Goal: Task Accomplishment & Management: Complete application form

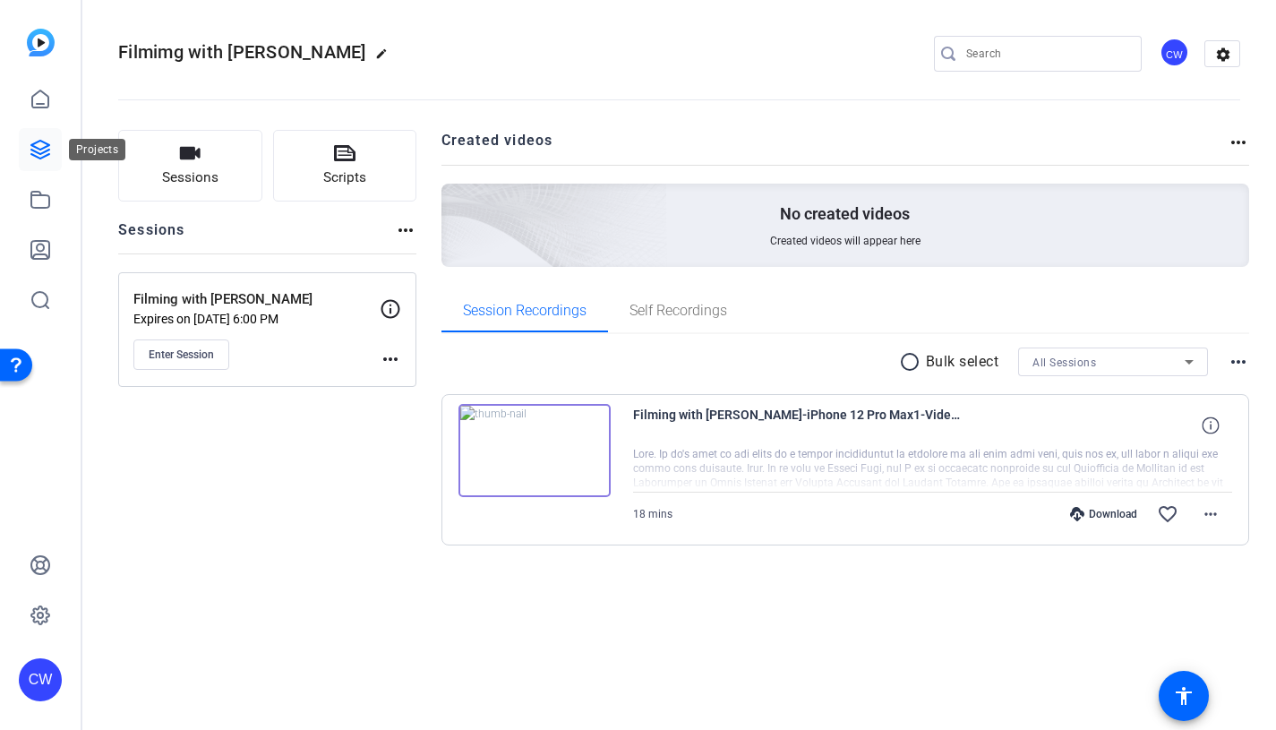
click at [41, 148] on icon at bounding box center [40, 150] width 18 height 18
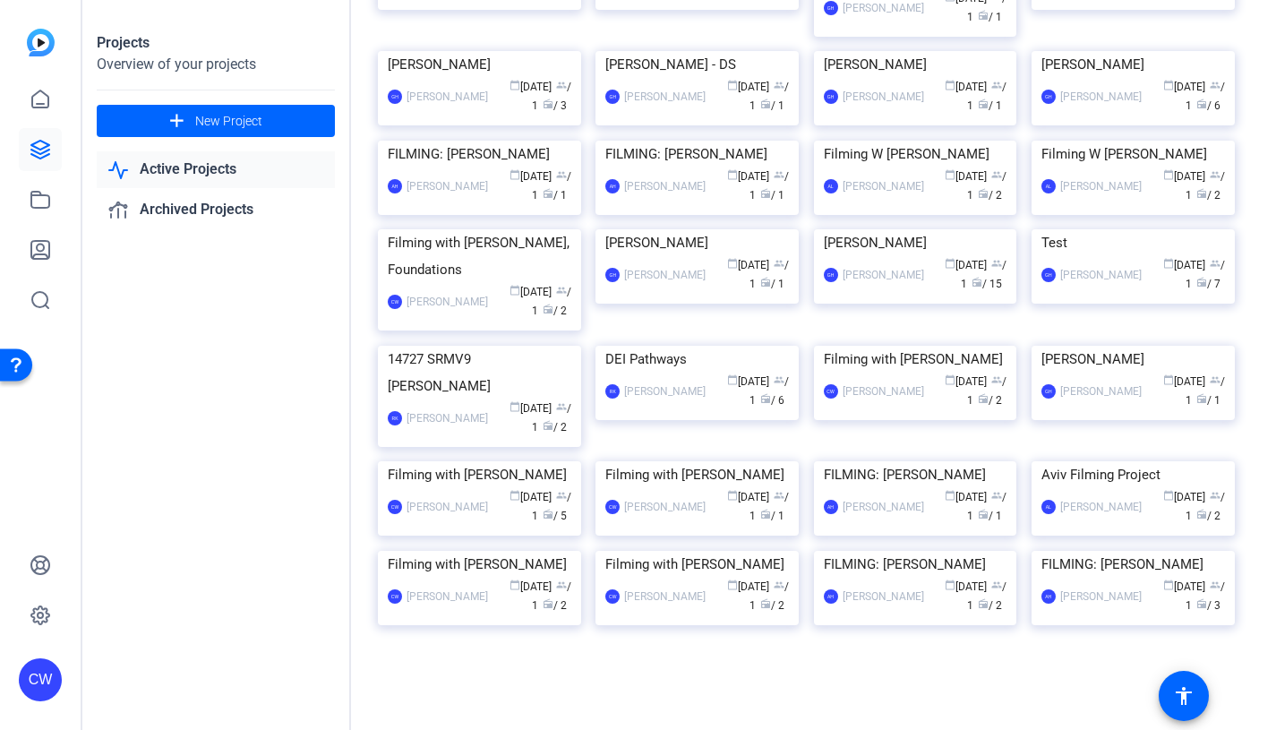
scroll to position [2495, 0]
click at [1113, 51] on img at bounding box center [1132, 51] width 203 height 0
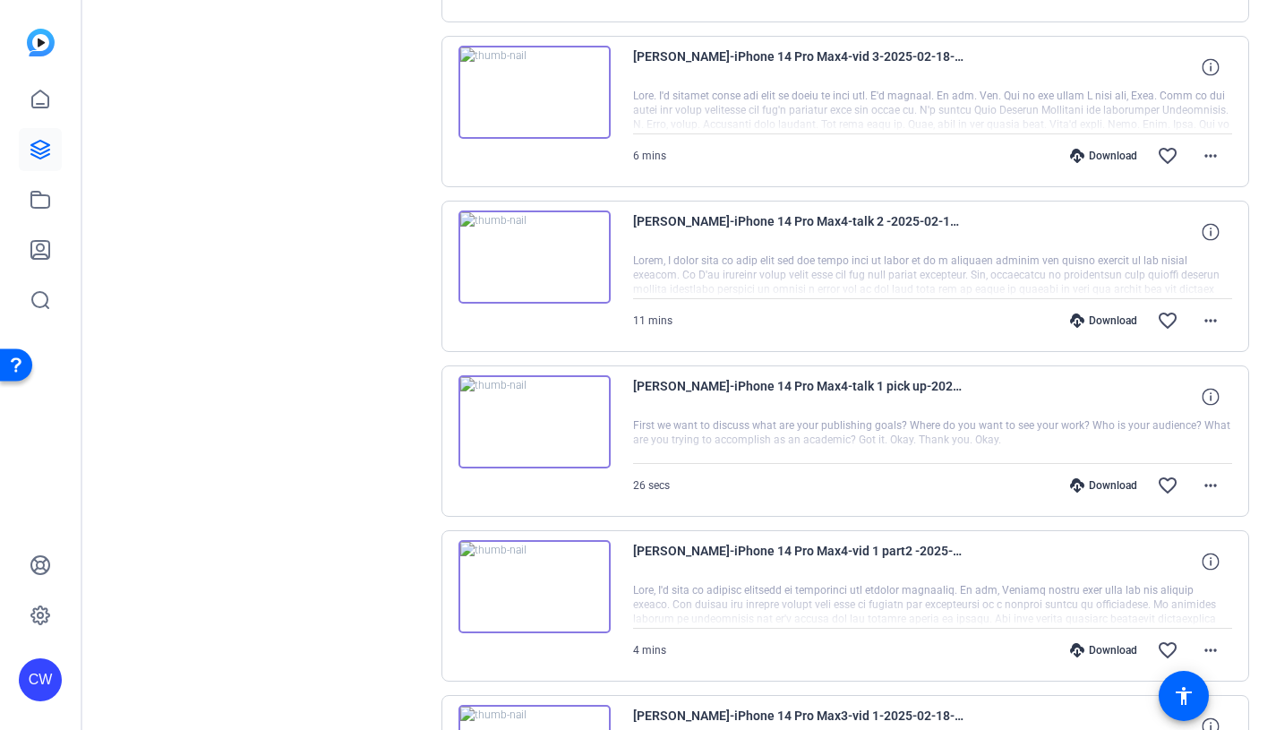
scroll to position [651, 0]
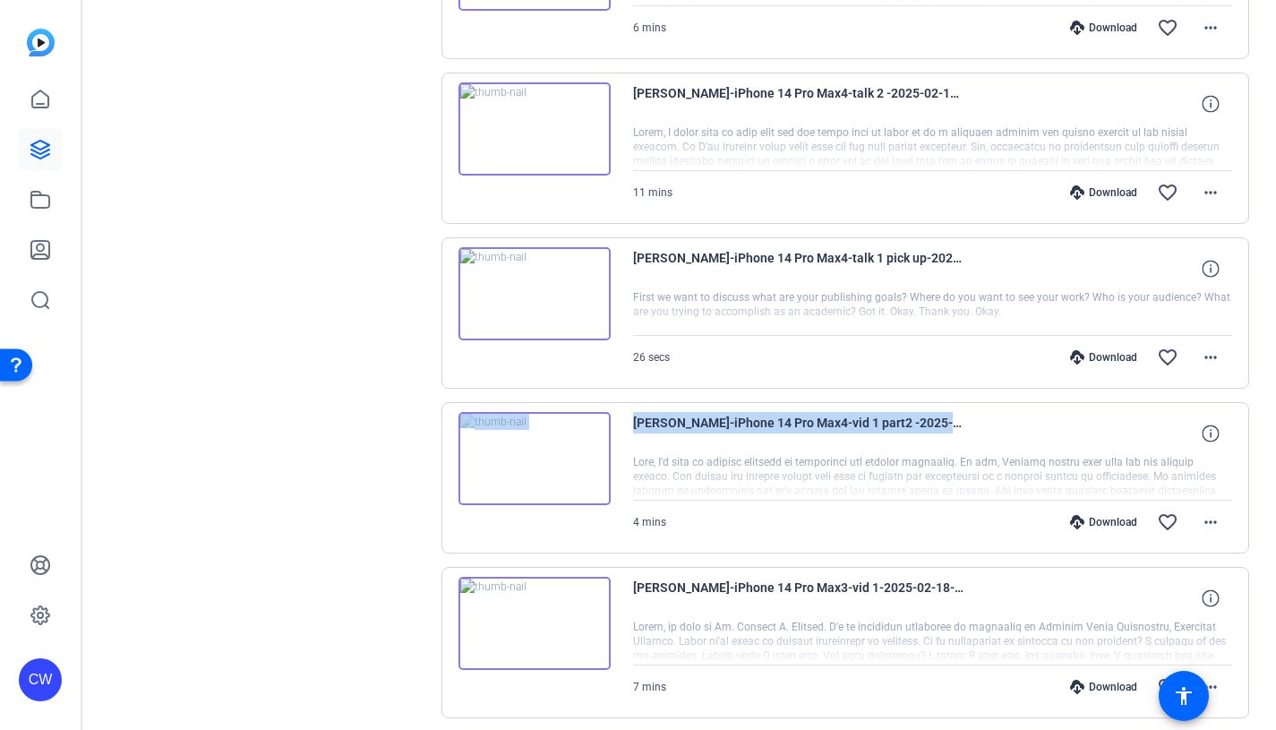
drag, startPoint x: 1270, startPoint y: 90, endPoint x: 1244, endPoint y: 347, distance: 259.1
click at [1244, 347] on div "Sessions Scripts Sessions more_horiz [PERSON_NAME] [DATE] 8:21 PM Enter Session…" at bounding box center [678, 127] width 1193 height 1341
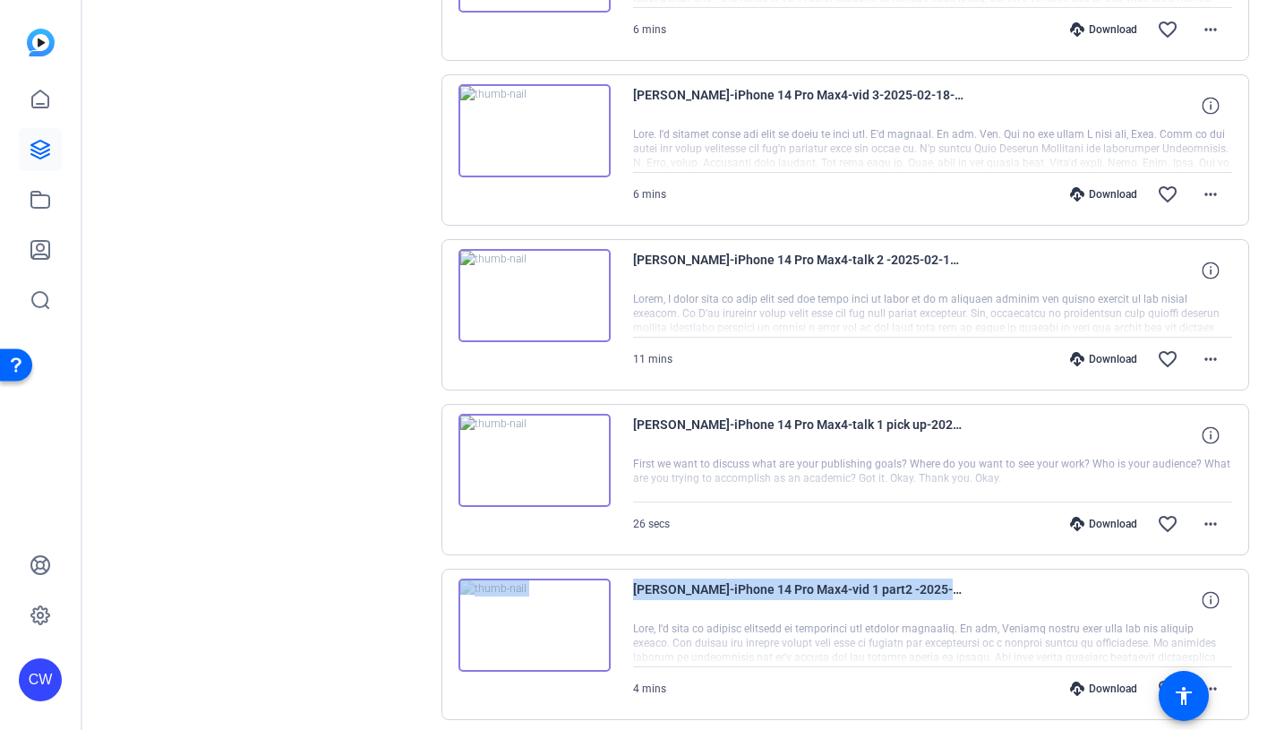
scroll to position [485, 0]
click at [534, 294] on img at bounding box center [534, 294] width 152 height 93
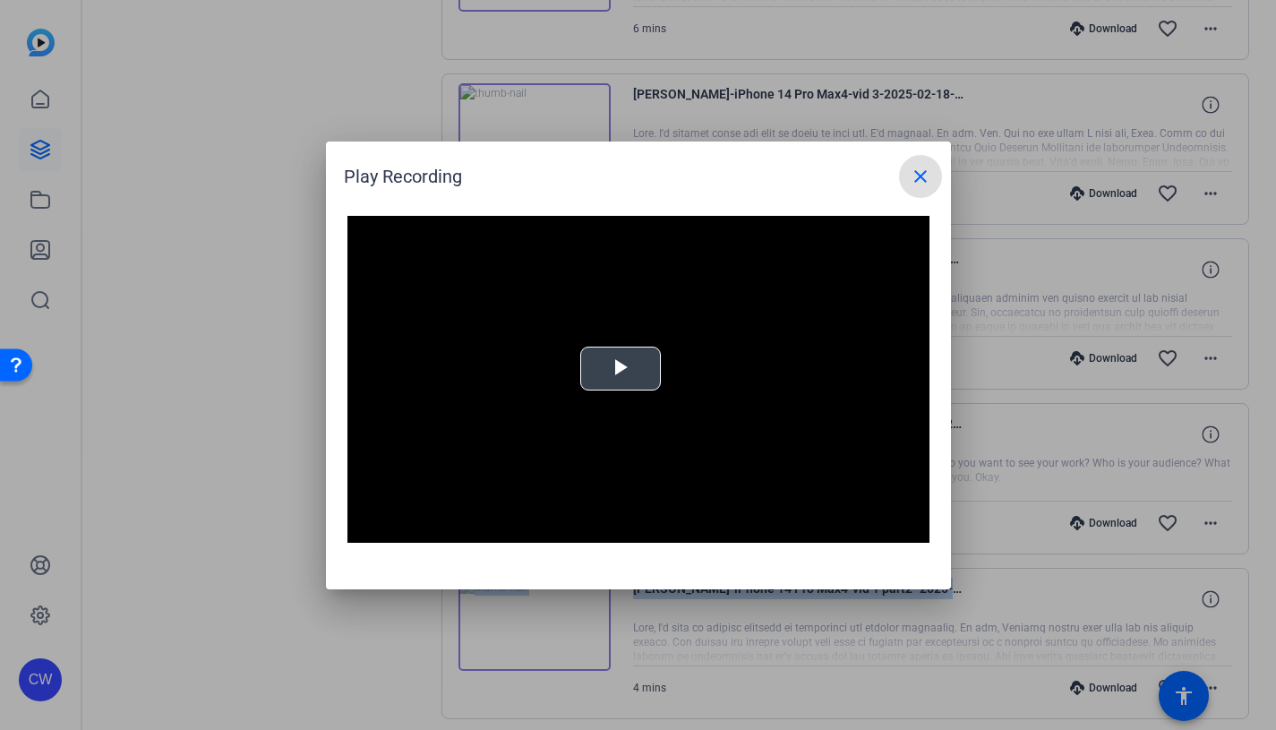
click at [620, 368] on span "Video Player" at bounding box center [620, 368] width 0 height 0
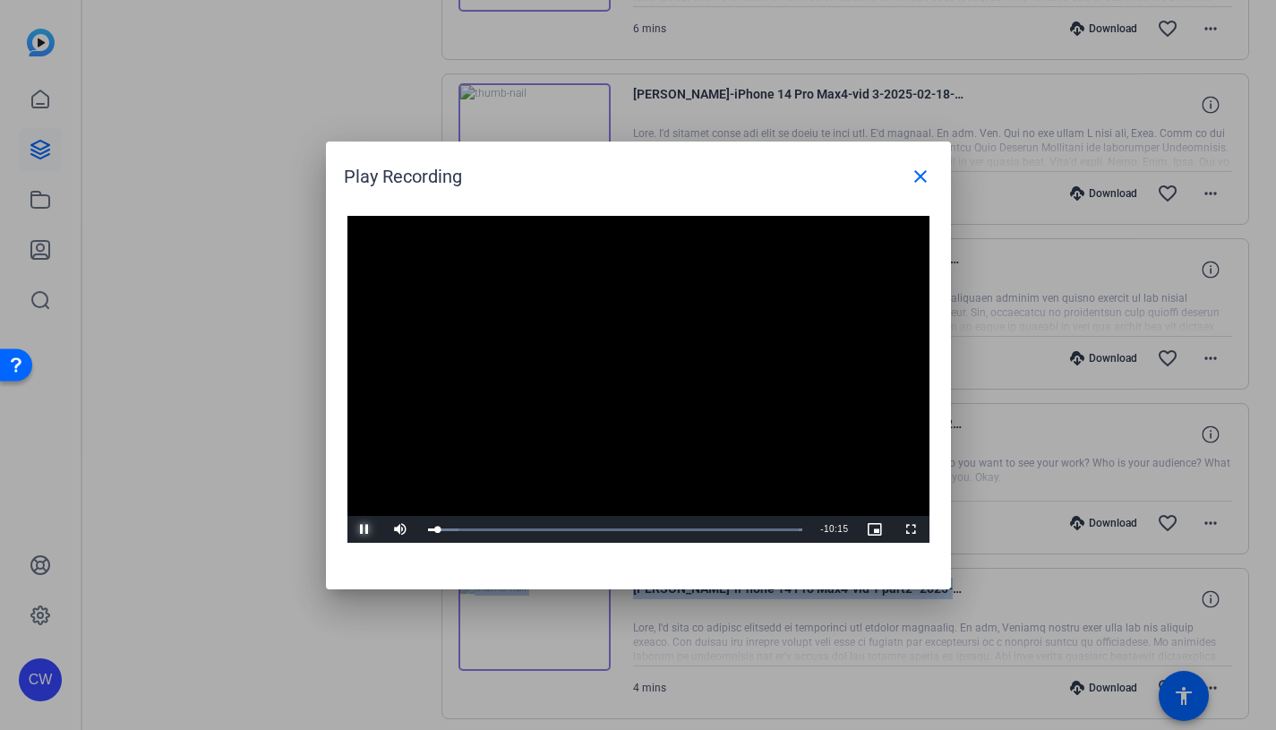
click at [366, 529] on span "Video Player" at bounding box center [365, 529] width 36 height 0
click at [919, 177] on mat-icon "close" at bounding box center [920, 176] width 21 height 21
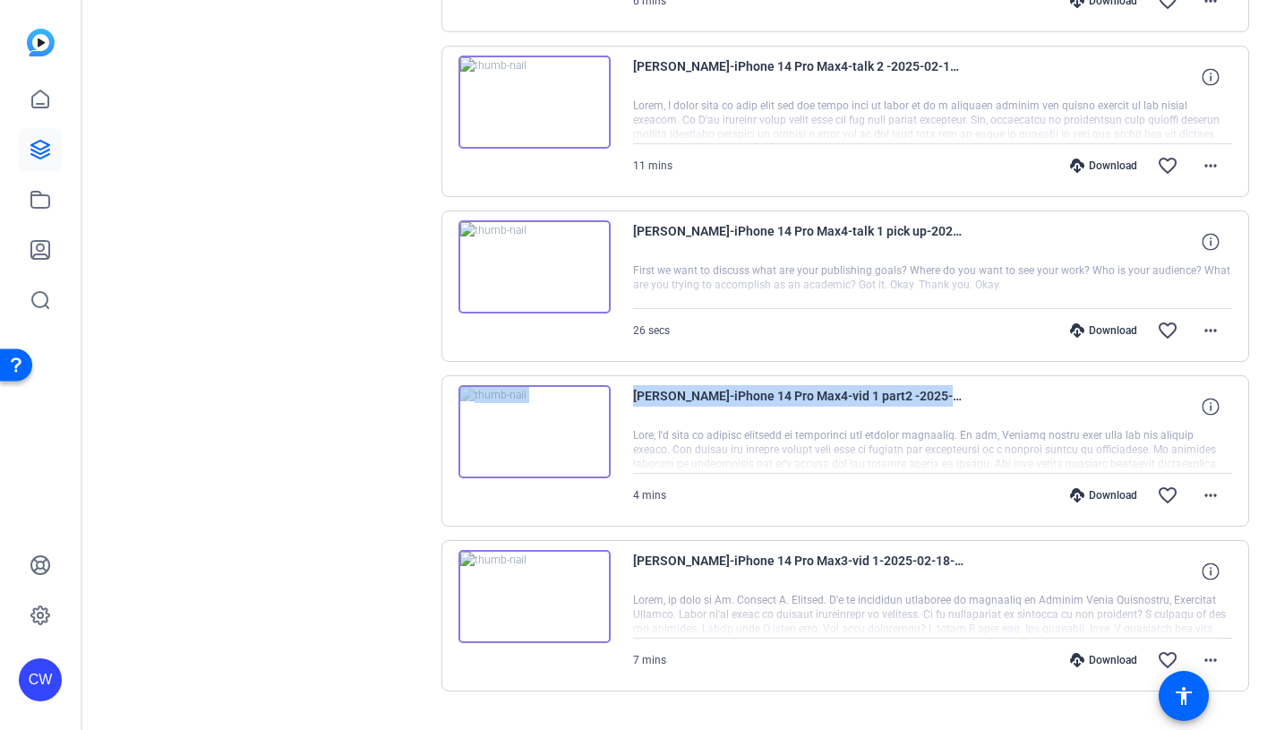
scroll to position [705, 0]
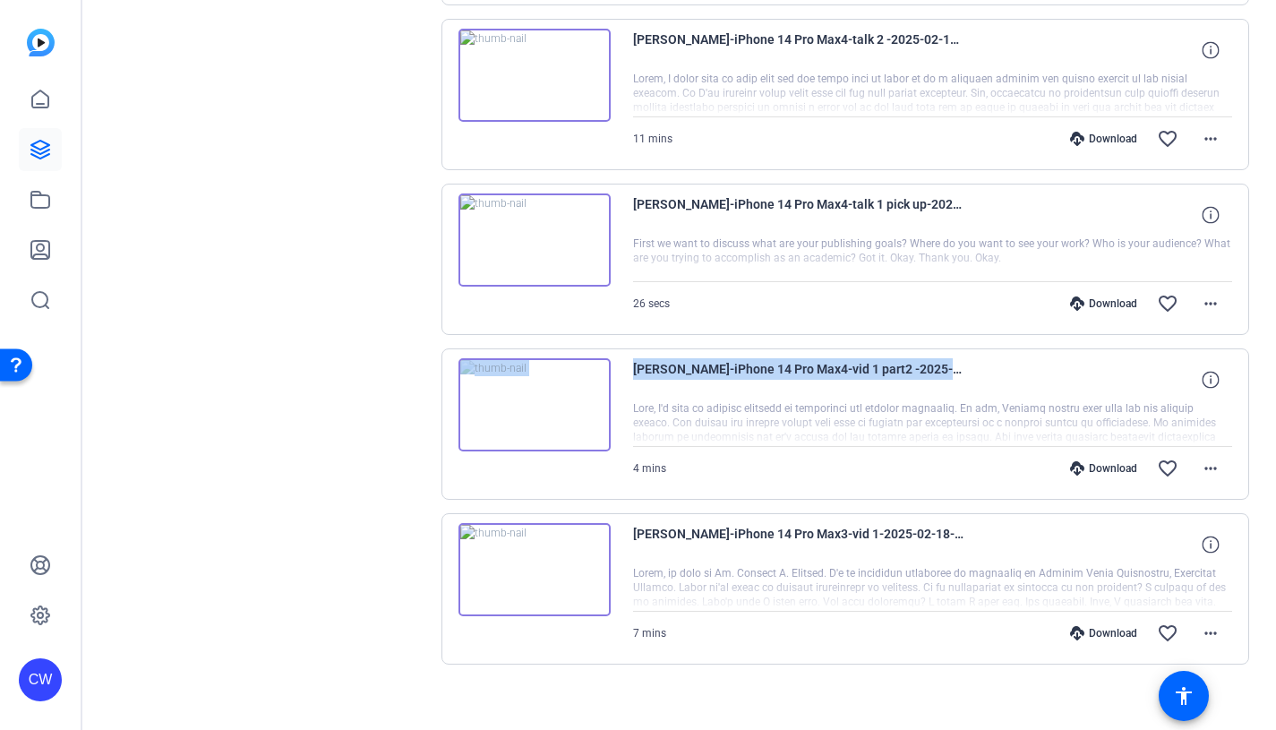
click at [532, 565] on img at bounding box center [534, 569] width 152 height 93
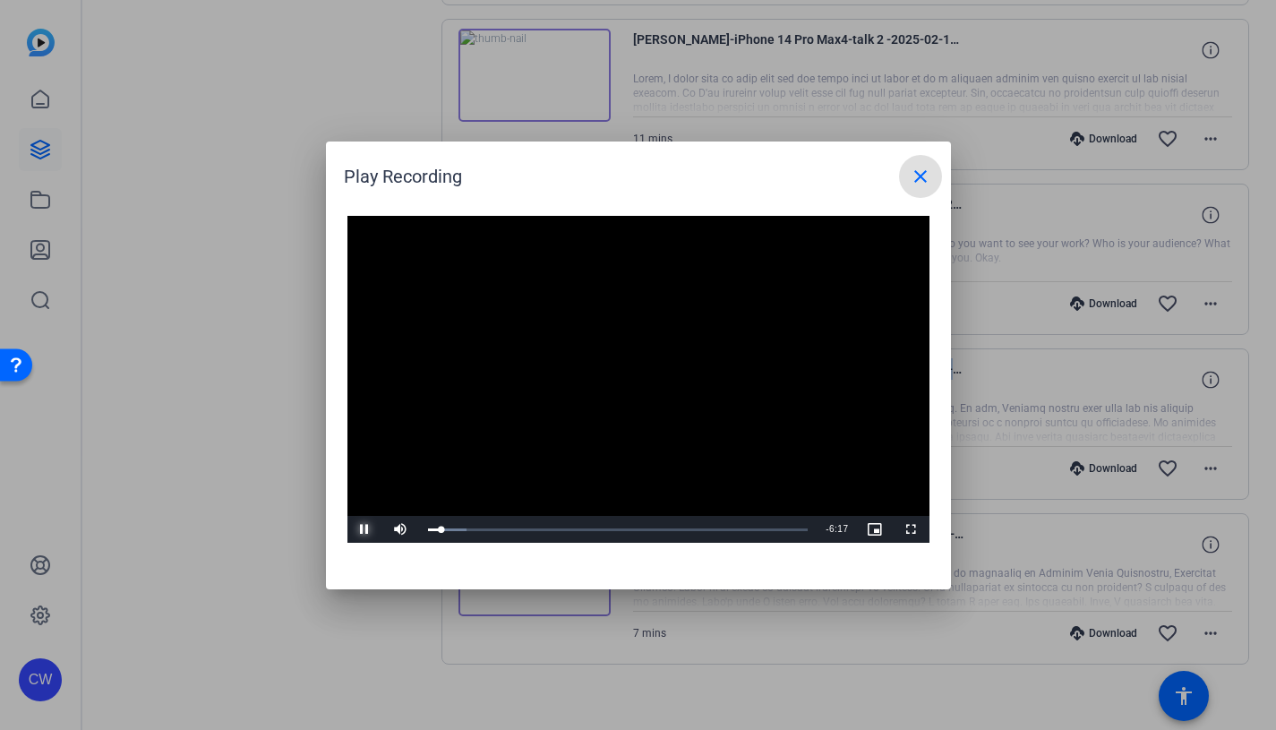
click at [364, 529] on span "Video Player" at bounding box center [365, 529] width 36 height 0
click at [921, 174] on mat-icon "close" at bounding box center [920, 176] width 21 height 21
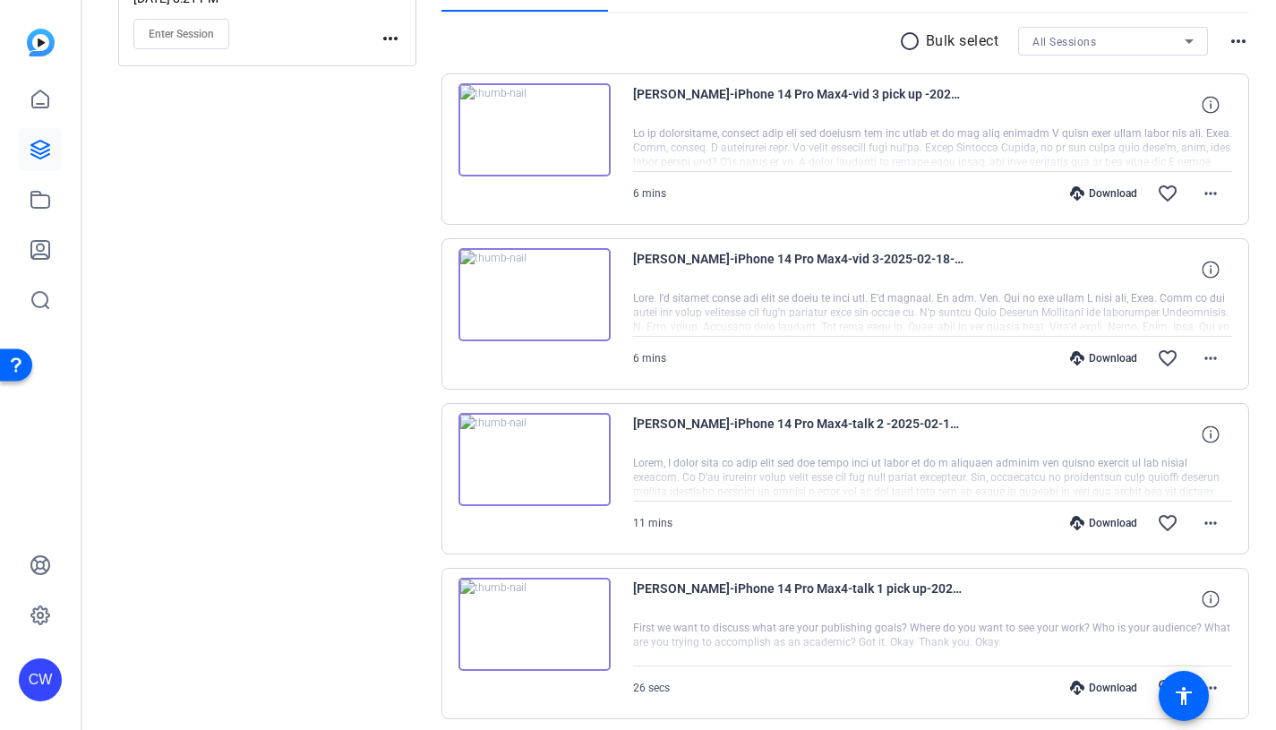
scroll to position [205, 0]
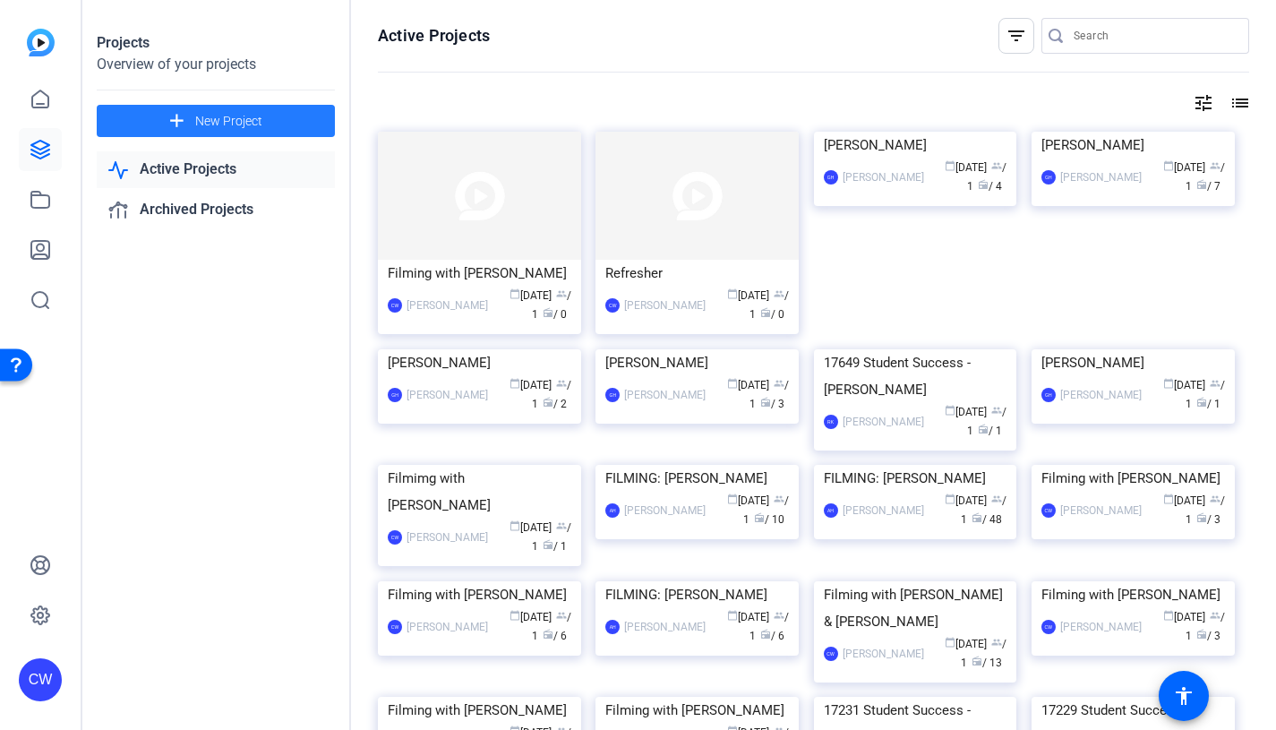
click at [201, 113] on span "New Project" at bounding box center [228, 121] width 67 height 19
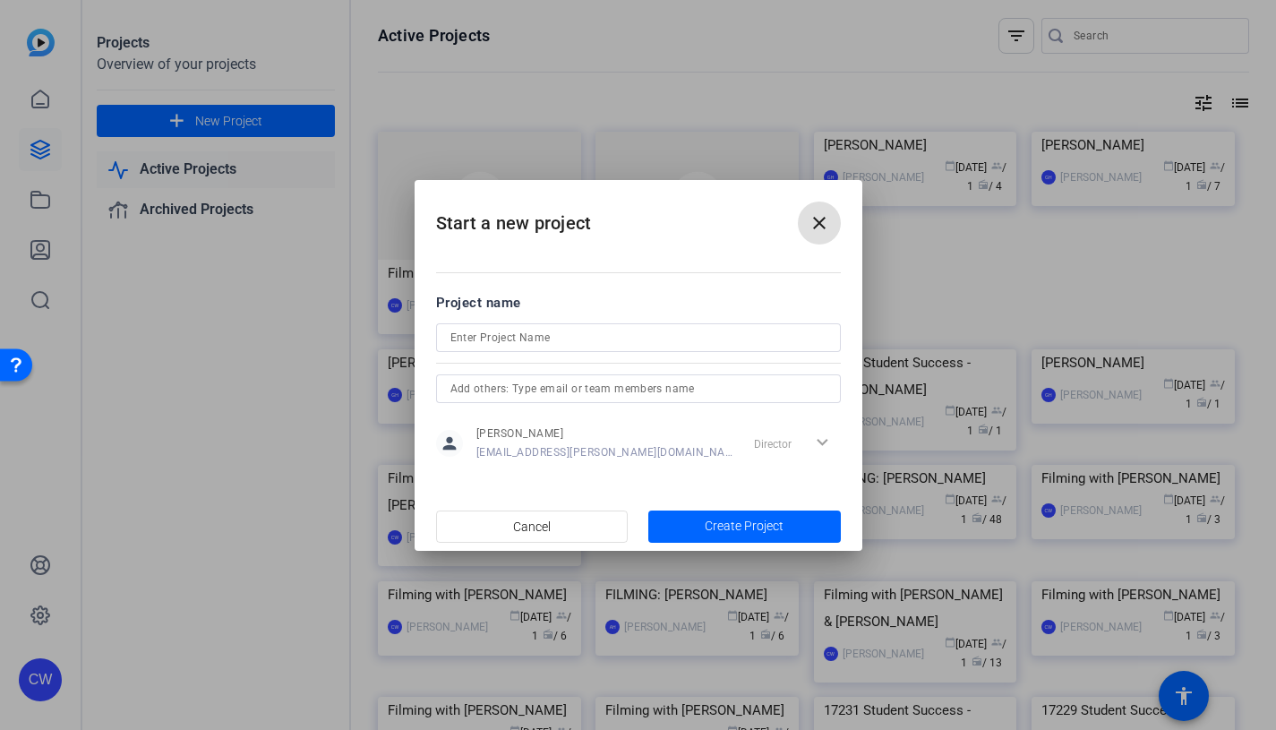
click at [465, 336] on input at bounding box center [638, 337] width 376 height 21
paste input "[PERSON_NAME]"
type input "Filming with [PERSON_NAME]"
click at [711, 525] on span "Create Project" at bounding box center [744, 526] width 79 height 19
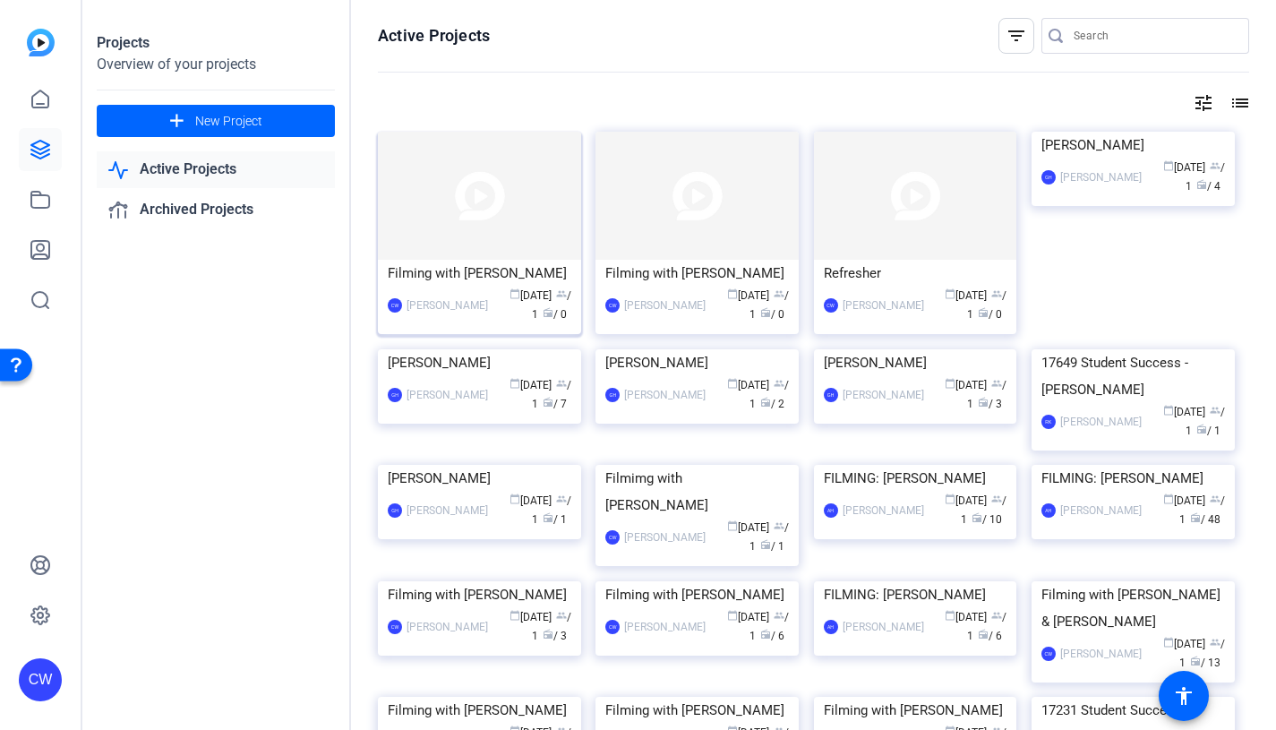
click at [544, 184] on img at bounding box center [479, 196] width 203 height 128
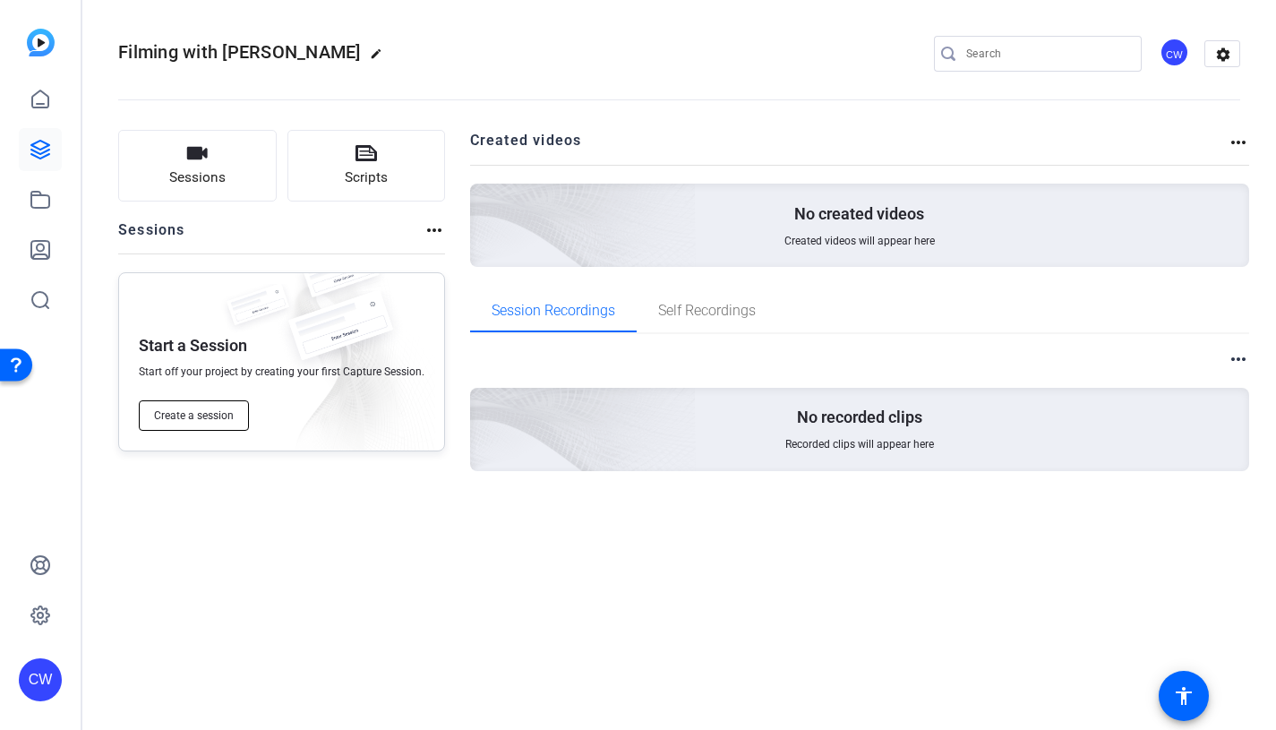
click at [200, 414] on span "Create a session" at bounding box center [194, 415] width 80 height 14
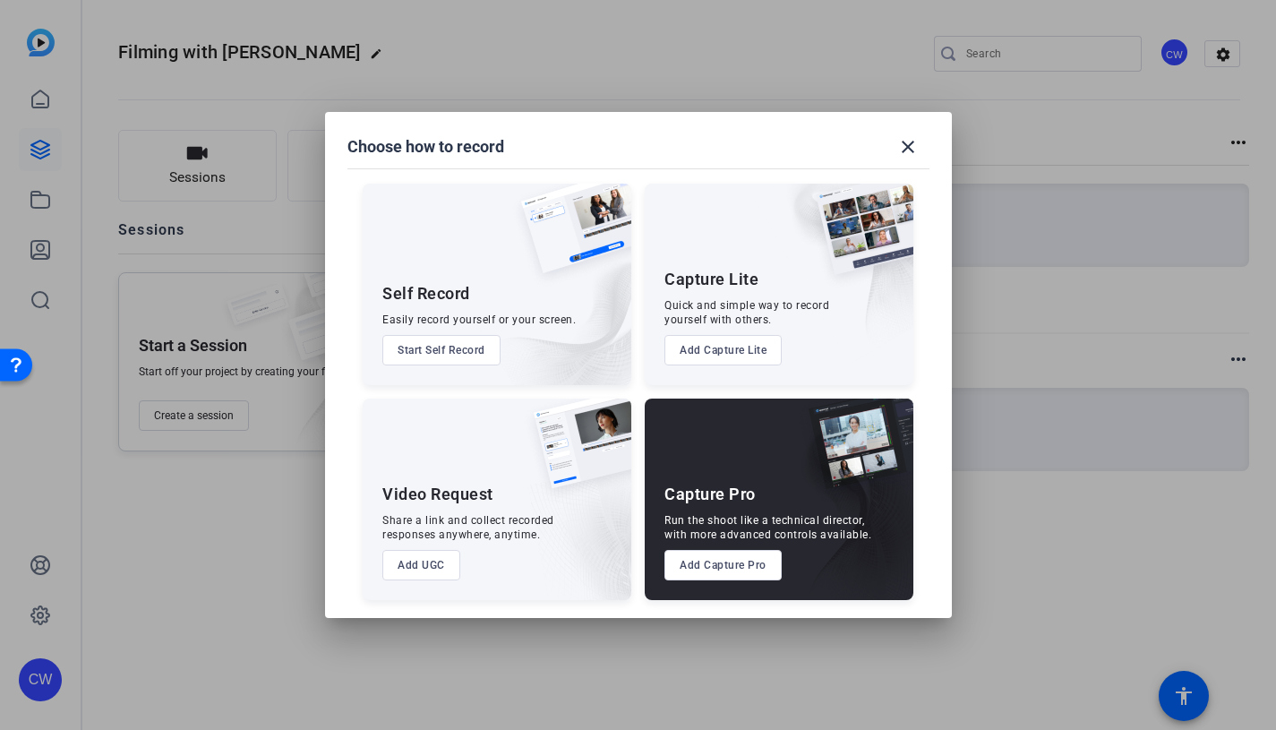
click at [742, 566] on button "Add Capture Pro" at bounding box center [722, 565] width 117 height 30
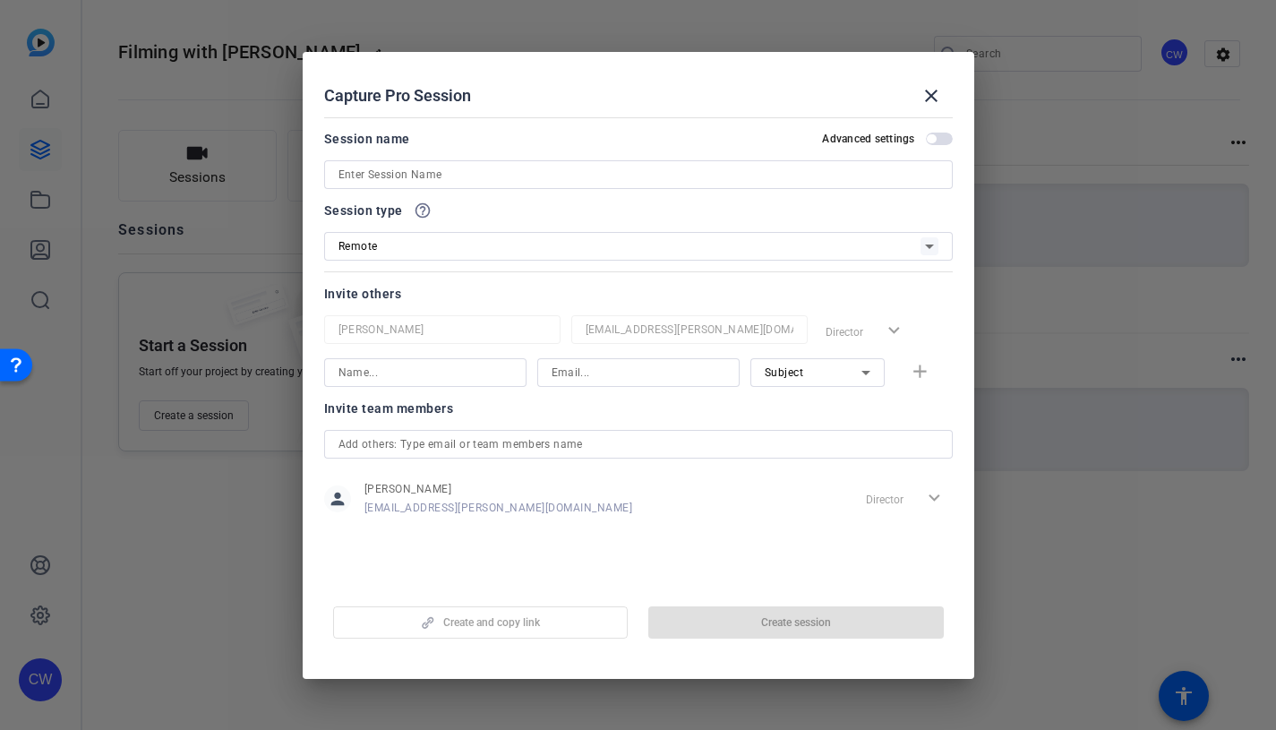
click at [356, 169] on input at bounding box center [638, 174] width 600 height 21
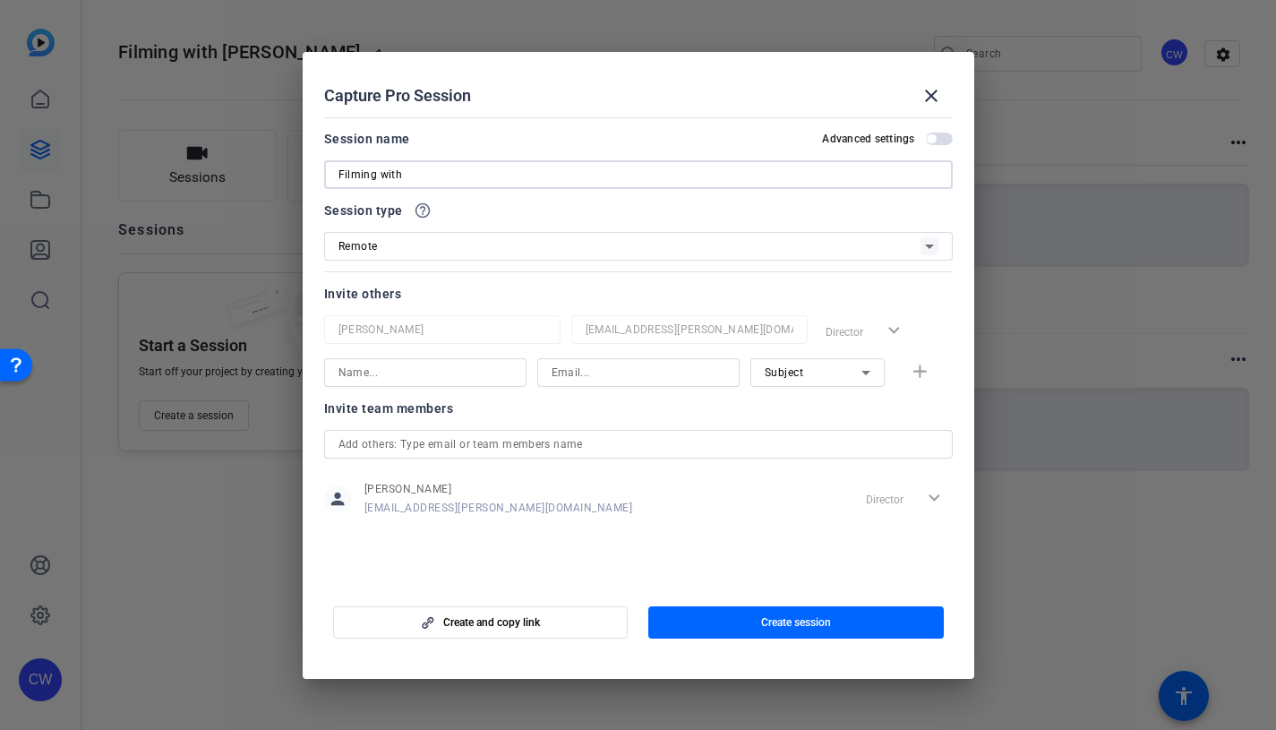
paste input "[PERSON_NAME]"
type input "Filming with [PERSON_NAME]"
click at [429, 371] on input at bounding box center [425, 372] width 174 height 21
paste input "[PERSON_NAME]"
type input "[PERSON_NAME]"
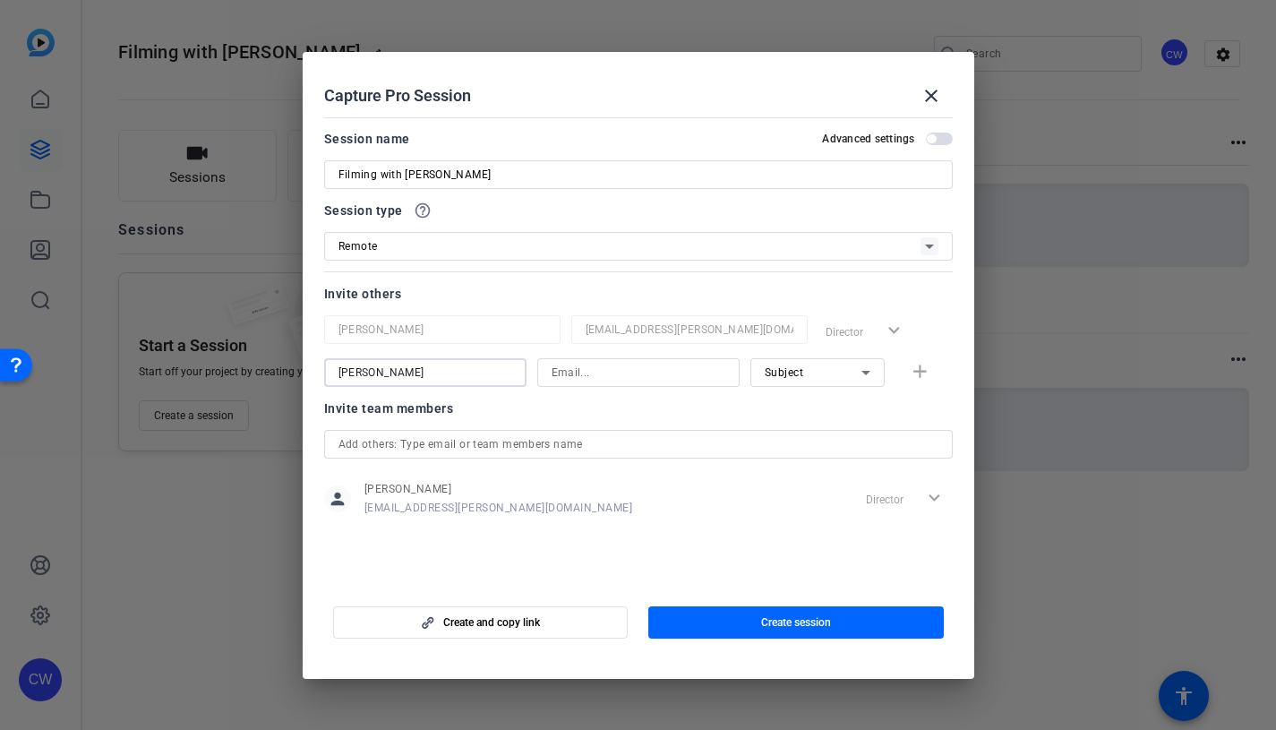
click at [577, 374] on input at bounding box center [638, 372] width 174 height 21
paste input "[EMAIL_ADDRESS][DOMAIN_NAME]"
type input "[EMAIL_ADDRESS][DOMAIN_NAME]"
click at [918, 372] on mat-icon "add" at bounding box center [920, 372] width 22 height 22
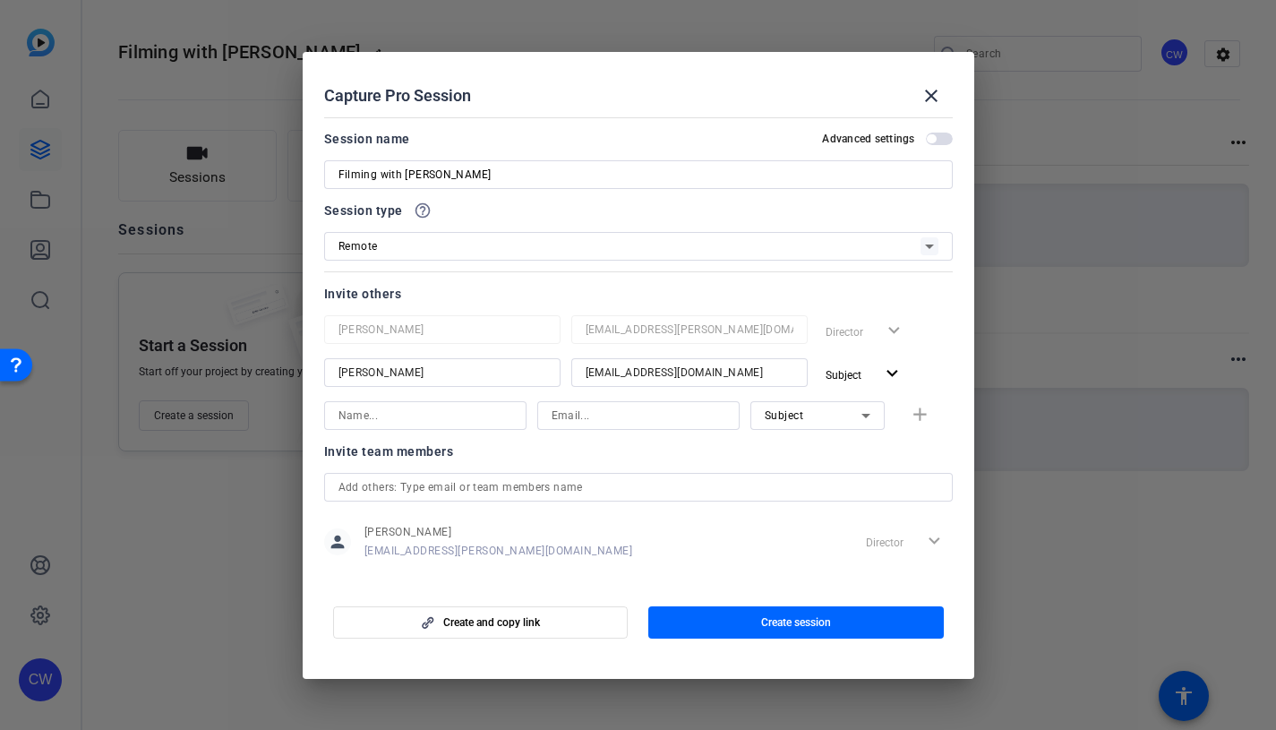
click at [343, 412] on input at bounding box center [425, 415] width 174 height 21
type input "[PERSON_NAME]"
click at [556, 416] on input at bounding box center [638, 415] width 174 height 21
type input "[EMAIL_ADDRESS][DOMAIN_NAME]"
click at [861, 415] on icon at bounding box center [865, 416] width 9 height 4
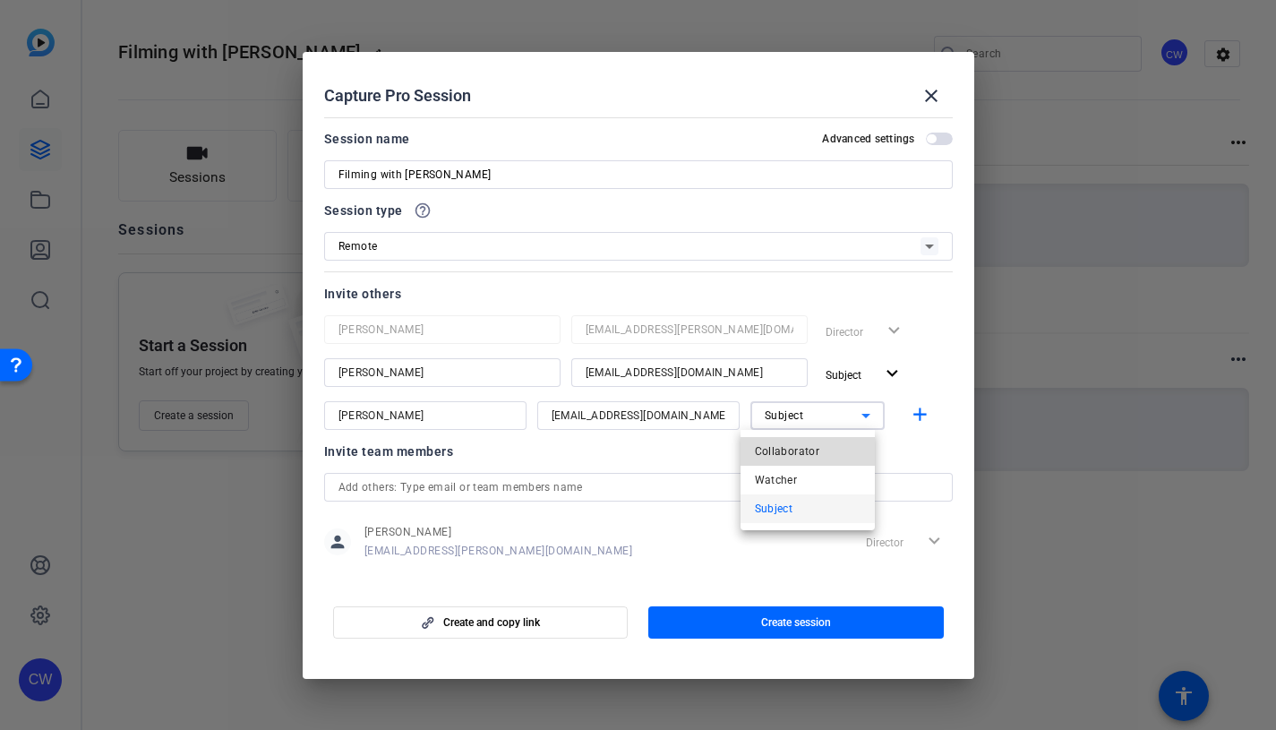
click at [840, 453] on mat-option "Collaborator" at bounding box center [807, 451] width 134 height 29
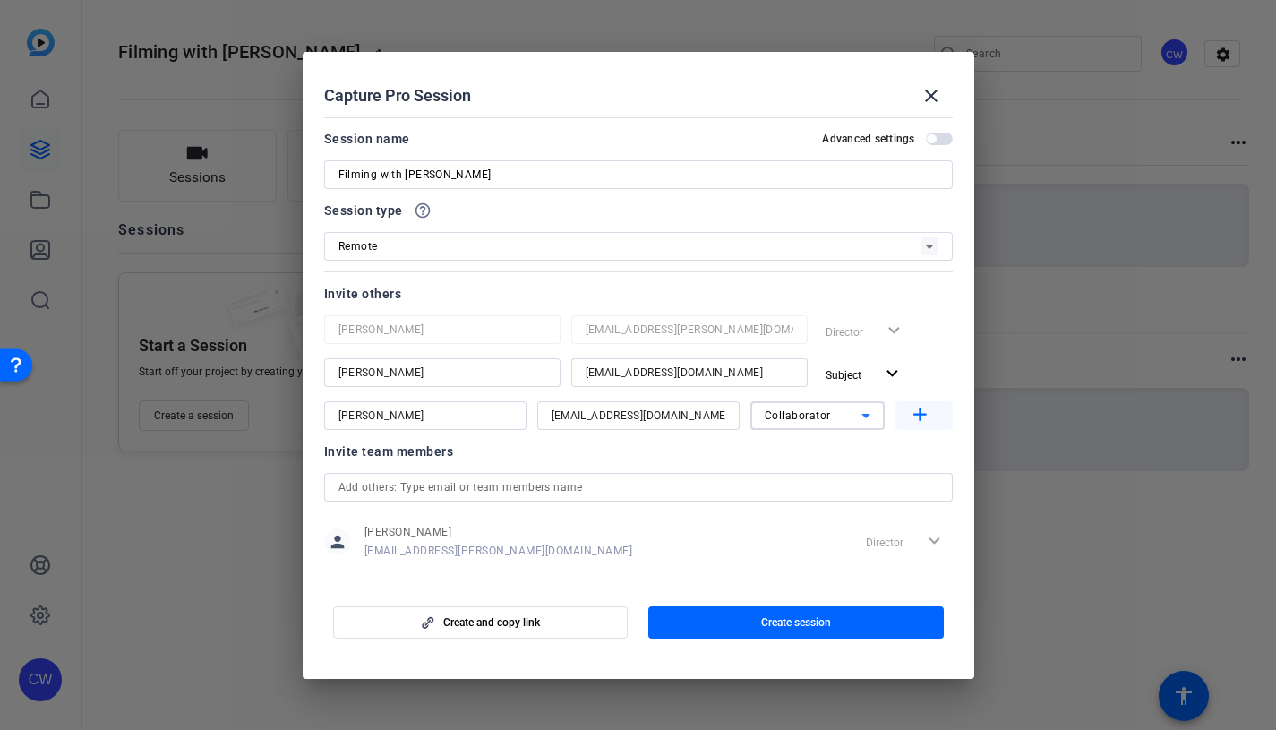
click at [910, 419] on mat-icon "add" at bounding box center [920, 415] width 22 height 22
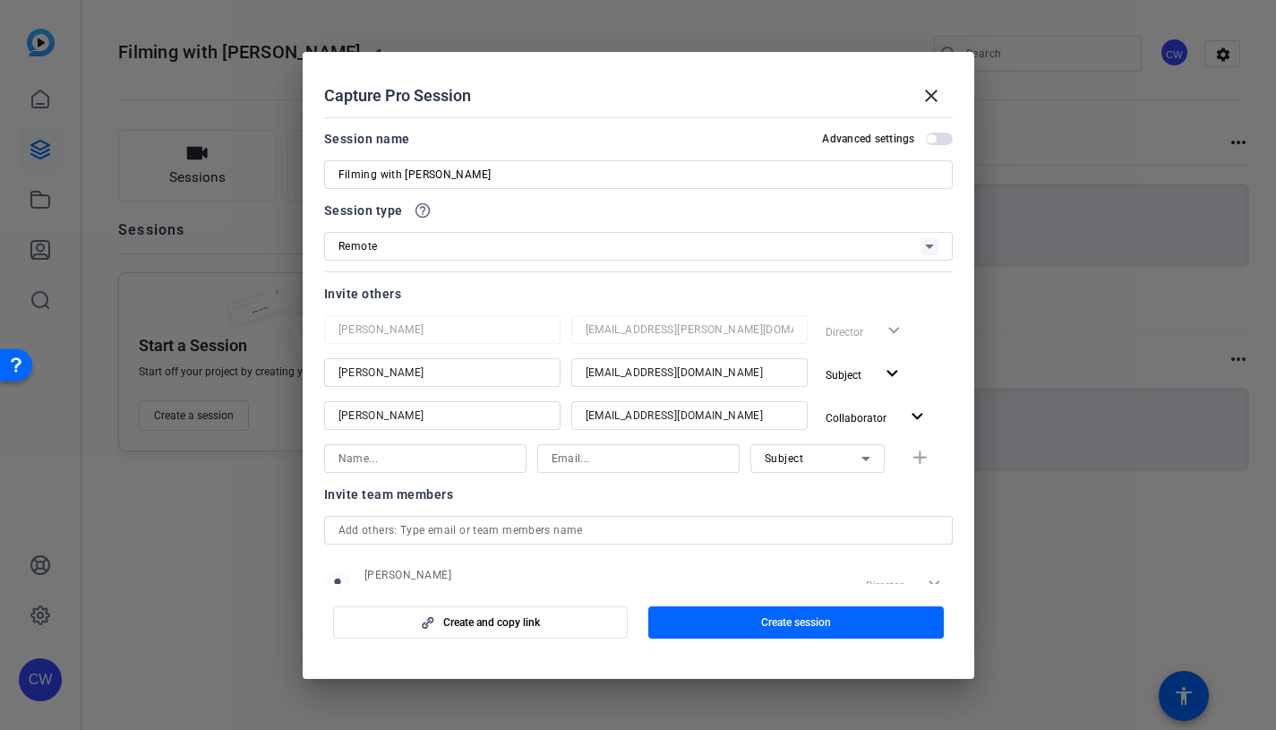
click at [366, 458] on input at bounding box center [425, 458] width 174 height 21
click at [563, 460] on input at bounding box center [638, 458] width 174 height 21
paste input "[PERSON_NAME][EMAIL_ADDRESS][DOMAIN_NAME]"
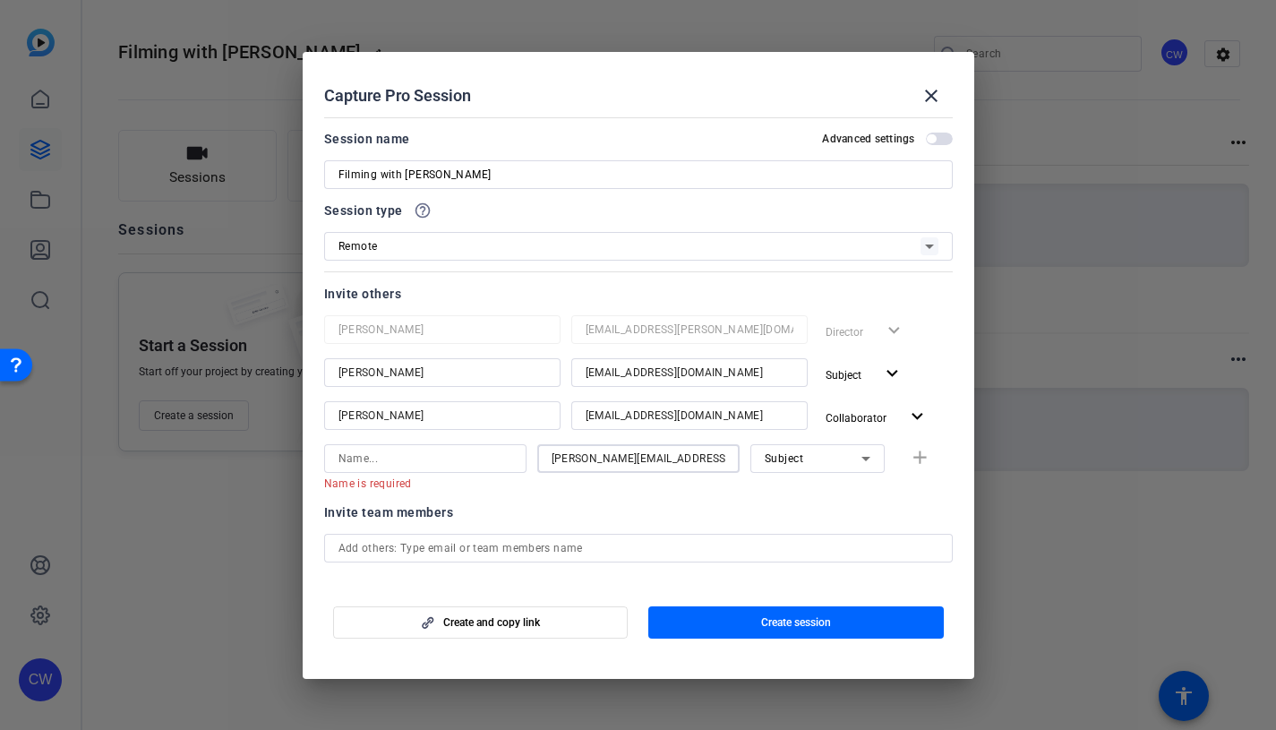
scroll to position [0, 29]
click at [551, 457] on input "[PERSON_NAME][EMAIL_ADDRESS][DOMAIN_NAME]" at bounding box center [638, 458] width 174 height 21
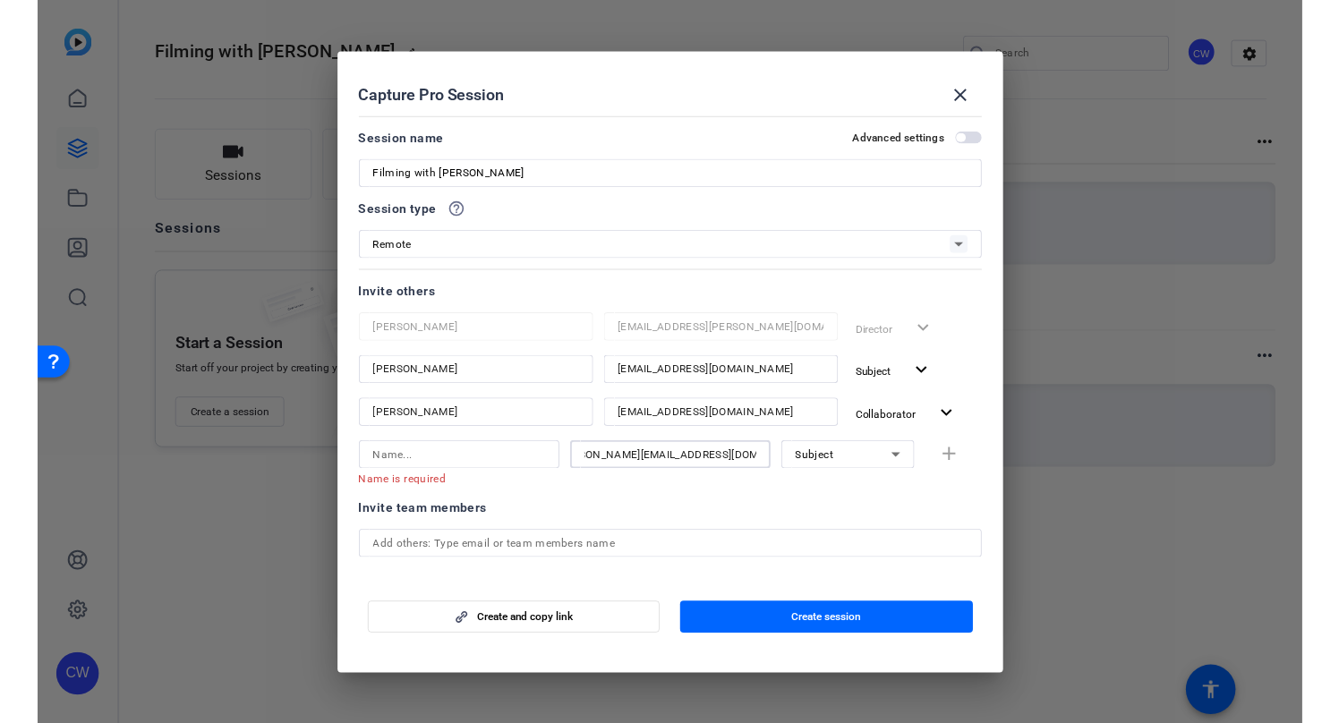
scroll to position [0, 0]
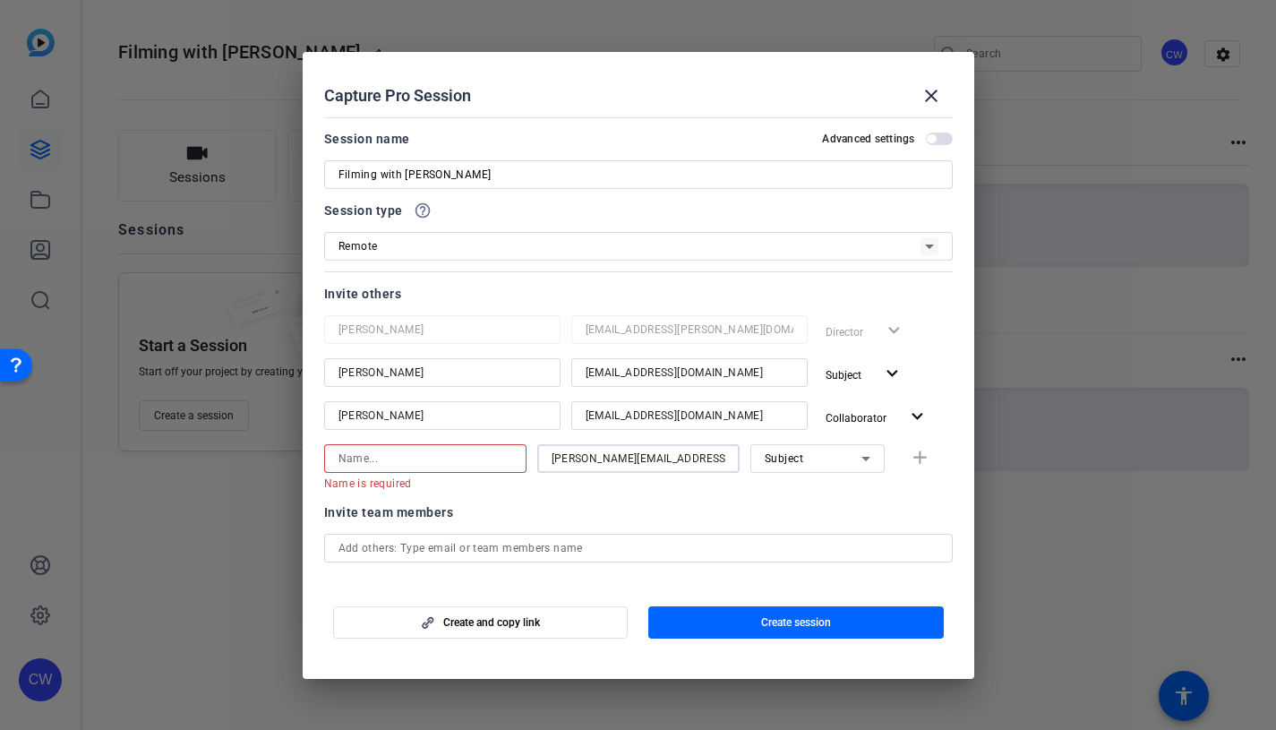
type input "[PERSON_NAME][EMAIL_ADDRESS][DOMAIN_NAME]"
click at [394, 454] on input at bounding box center [425, 458] width 174 height 21
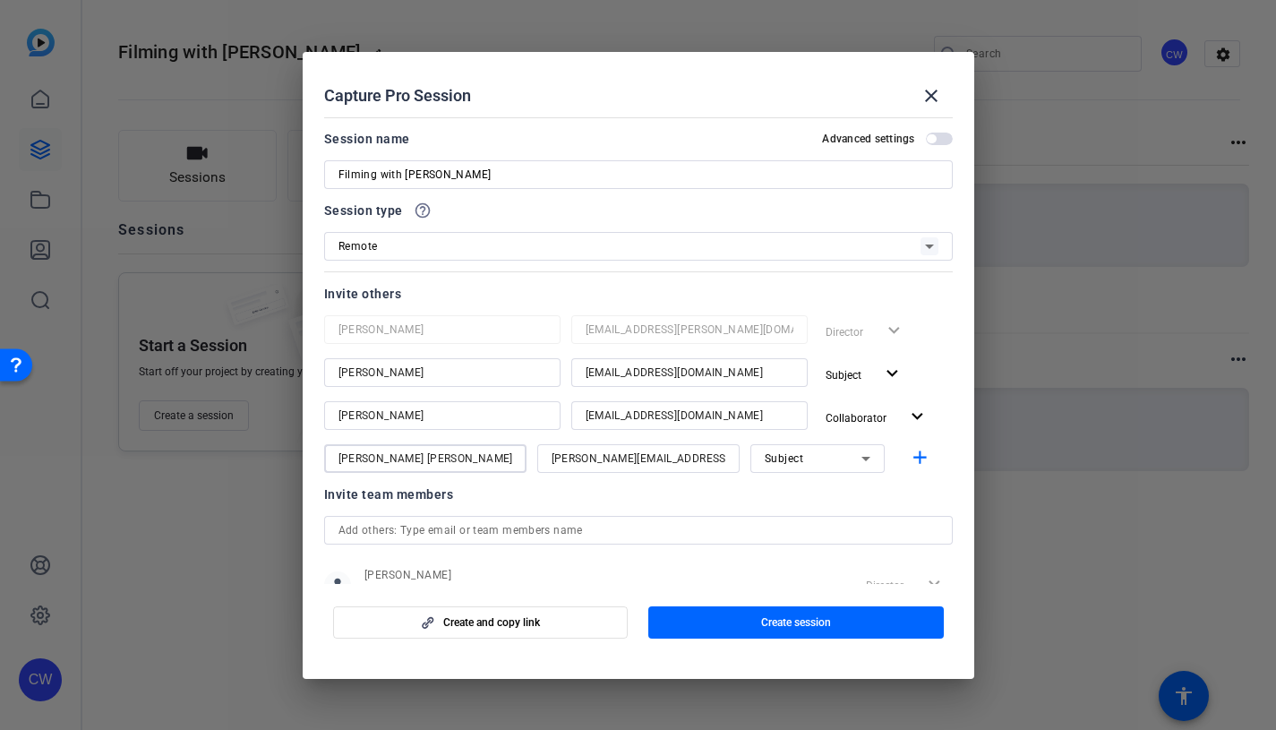
type input "[PERSON_NAME] [PERSON_NAME]"
click at [855, 457] on icon at bounding box center [865, 458] width 21 height 21
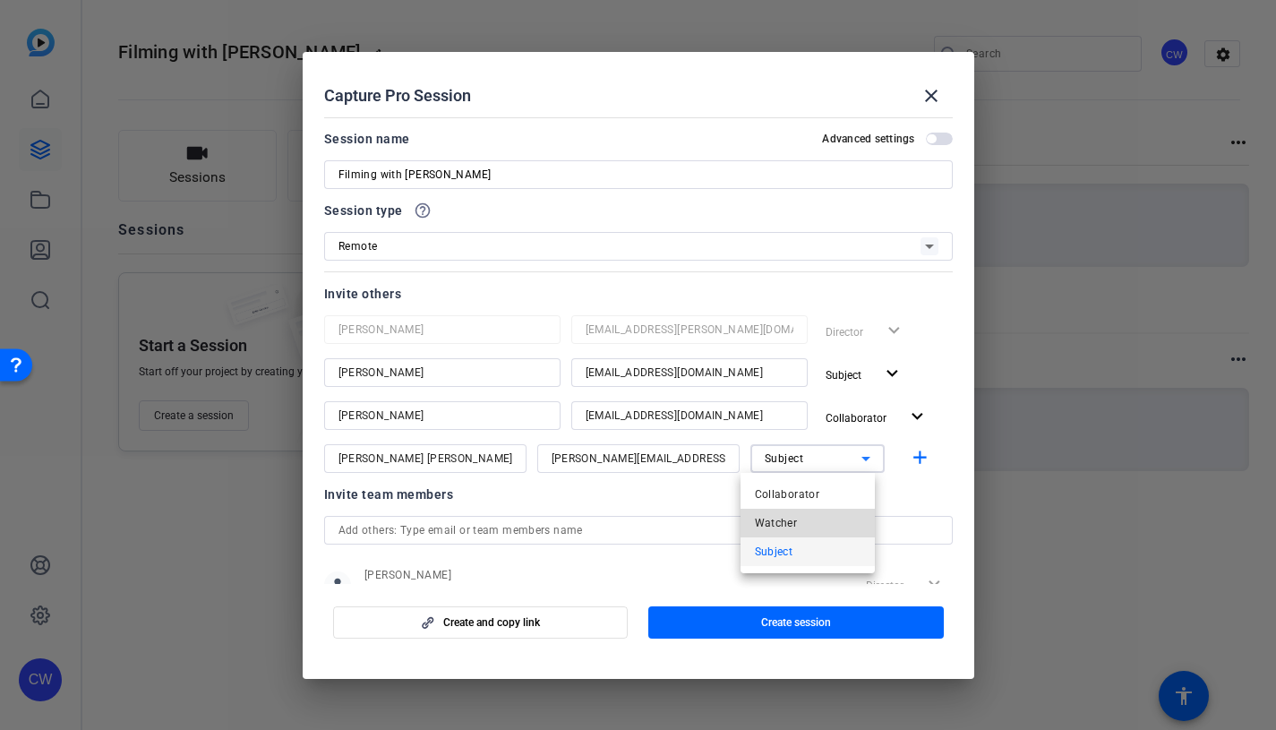
click at [825, 529] on mat-option "Watcher" at bounding box center [807, 523] width 134 height 29
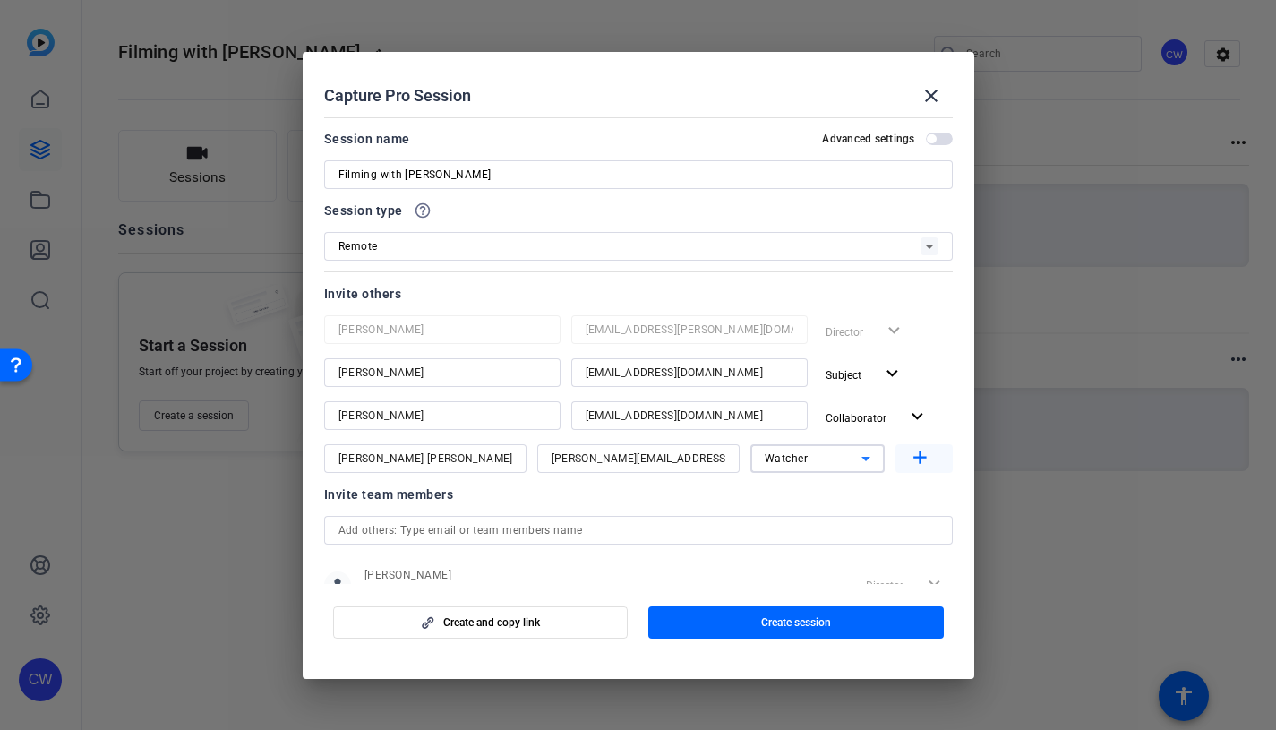
click at [910, 458] on mat-icon "add" at bounding box center [920, 458] width 22 height 22
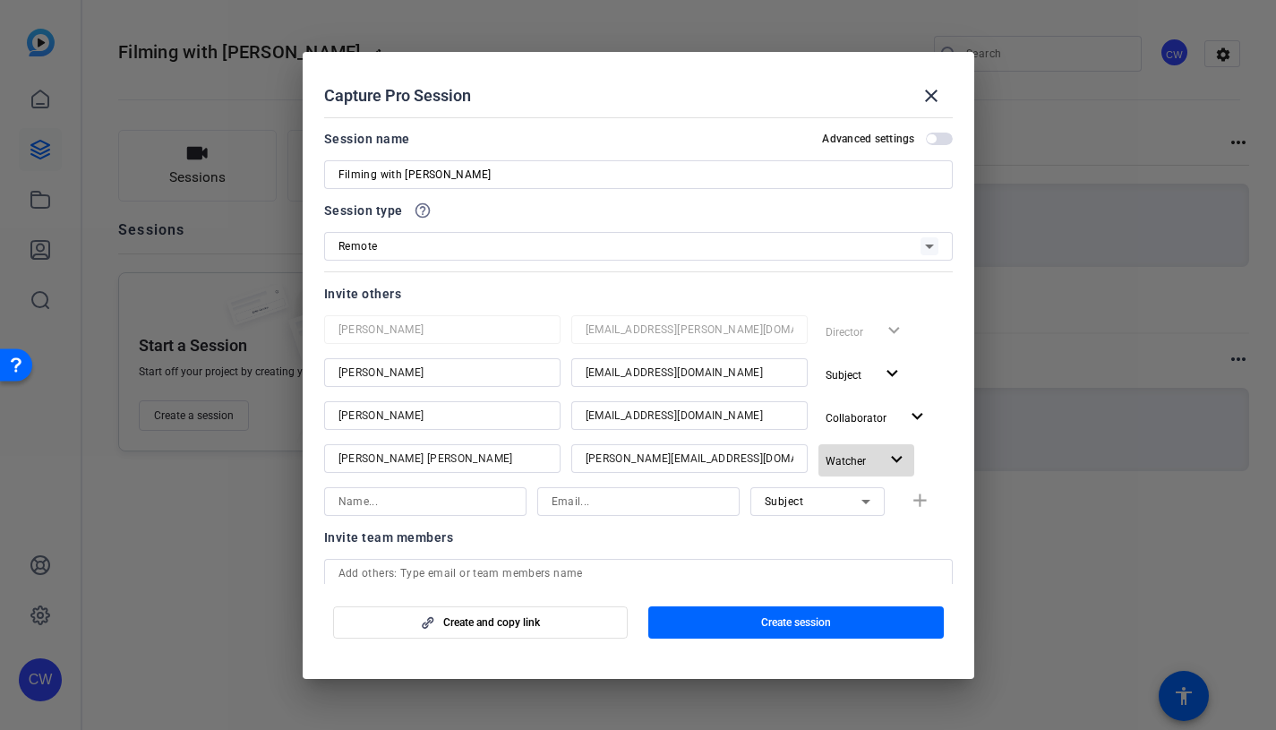
click at [888, 457] on mat-icon "expand_more" at bounding box center [896, 460] width 22 height 22
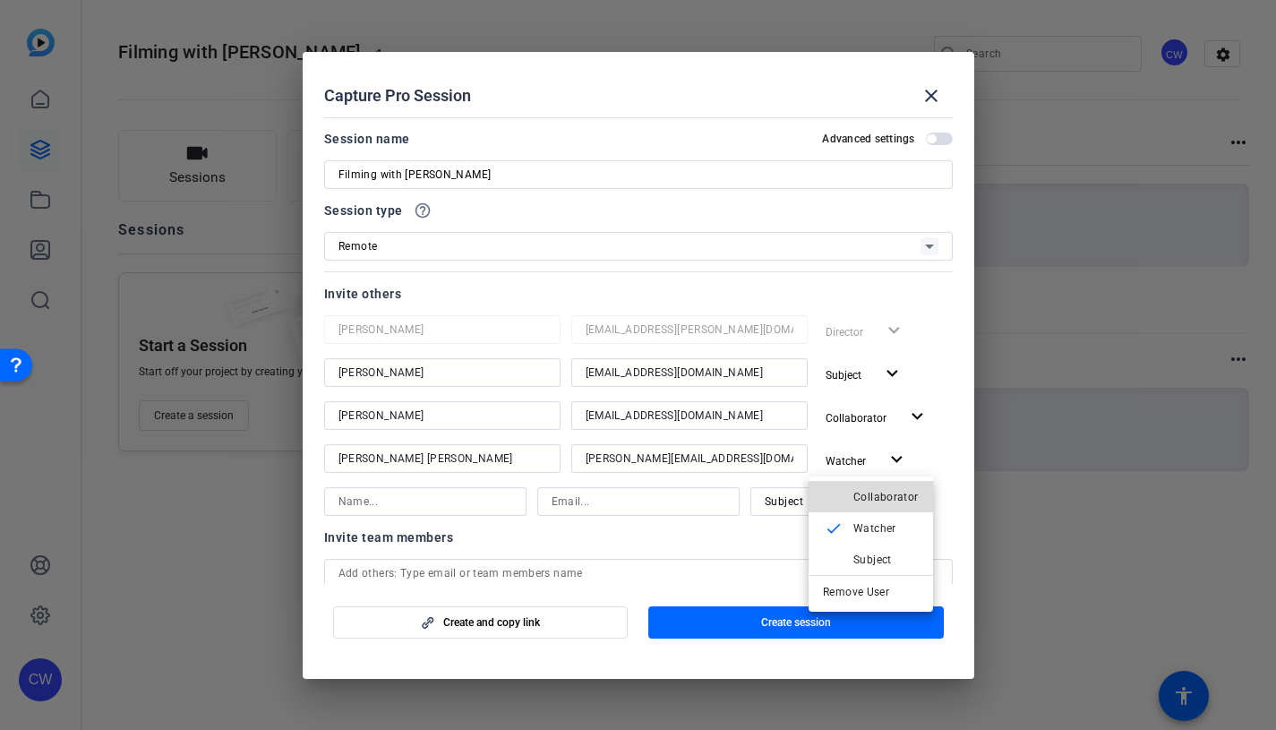
click at [885, 498] on span "Collaborator" at bounding box center [885, 496] width 65 height 13
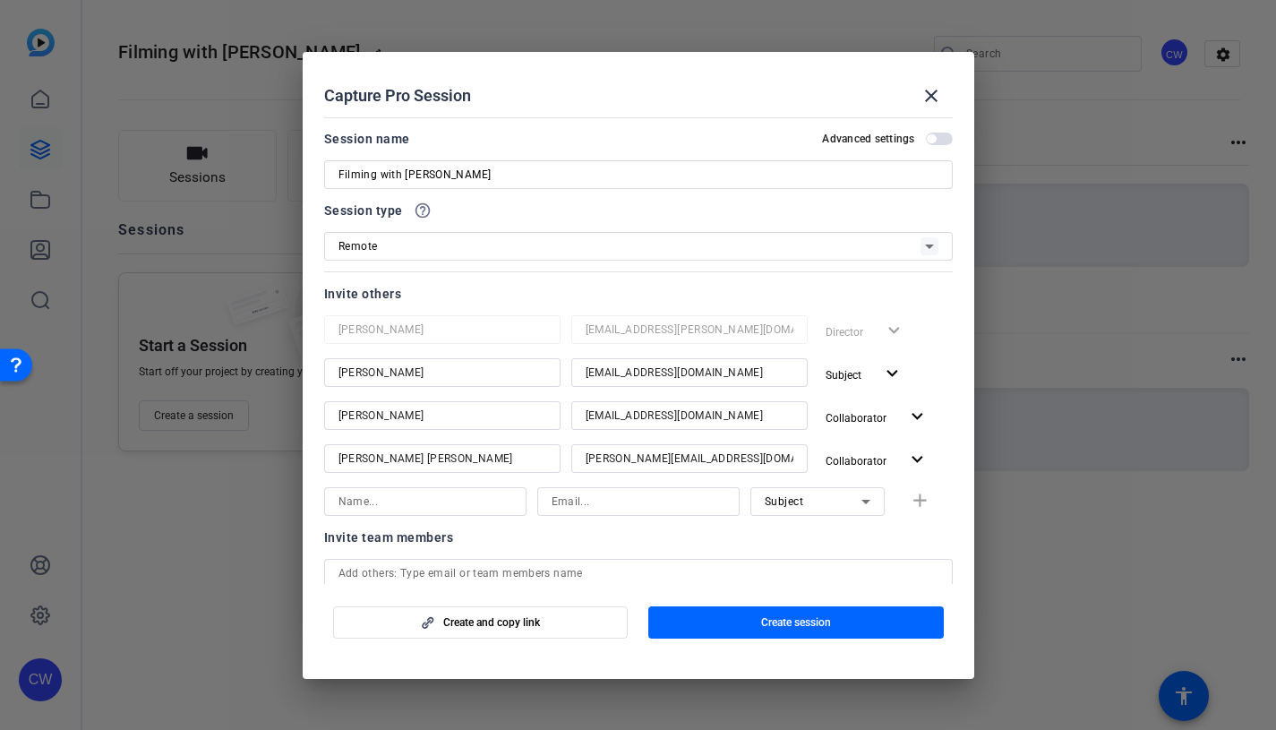
click at [349, 500] on input at bounding box center [425, 501] width 174 height 21
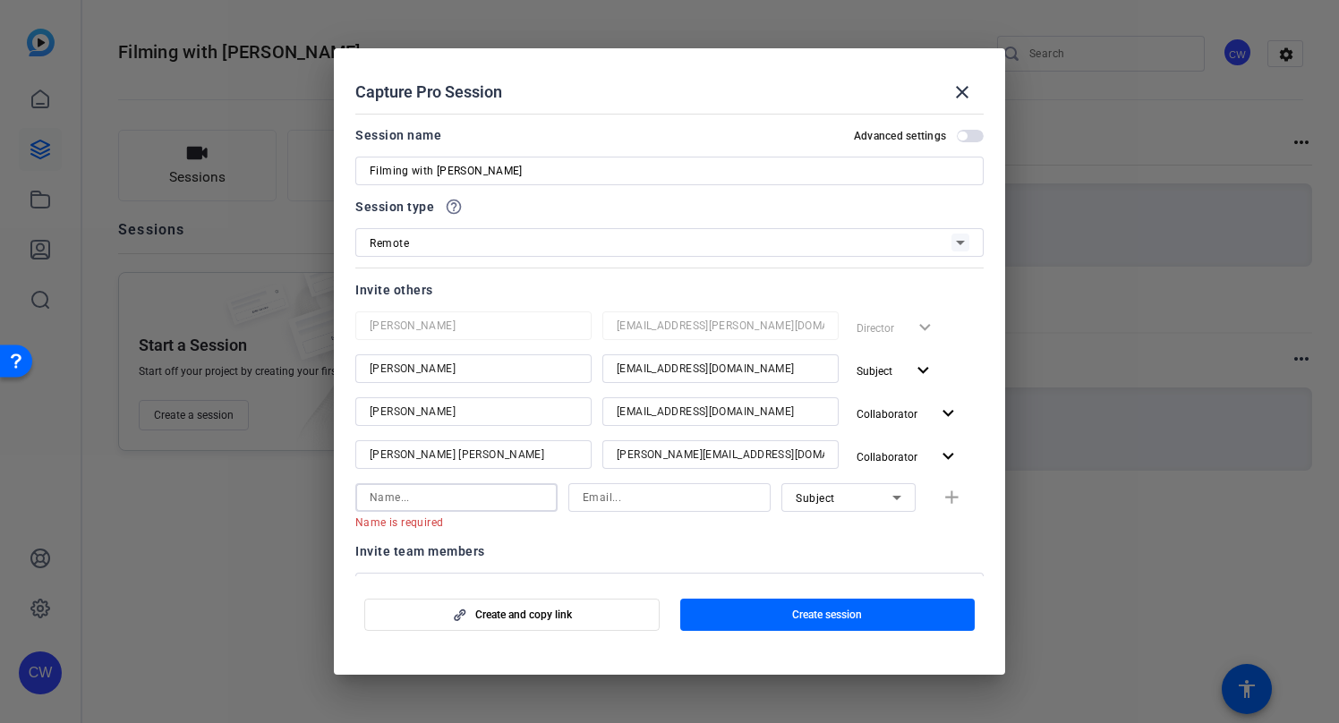
click at [586, 500] on input at bounding box center [670, 497] width 174 height 21
paste input "[PERSON_NAME][EMAIL_ADDRESS][PERSON_NAME][DOMAIN_NAME]"
type input "[PERSON_NAME][EMAIL_ADDRESS][PERSON_NAME][DOMAIN_NAME]"
drag, startPoint x: 366, startPoint y: 499, endPoint x: 389, endPoint y: 504, distance: 23.9
click at [368, 499] on div at bounding box center [456, 497] width 202 height 29
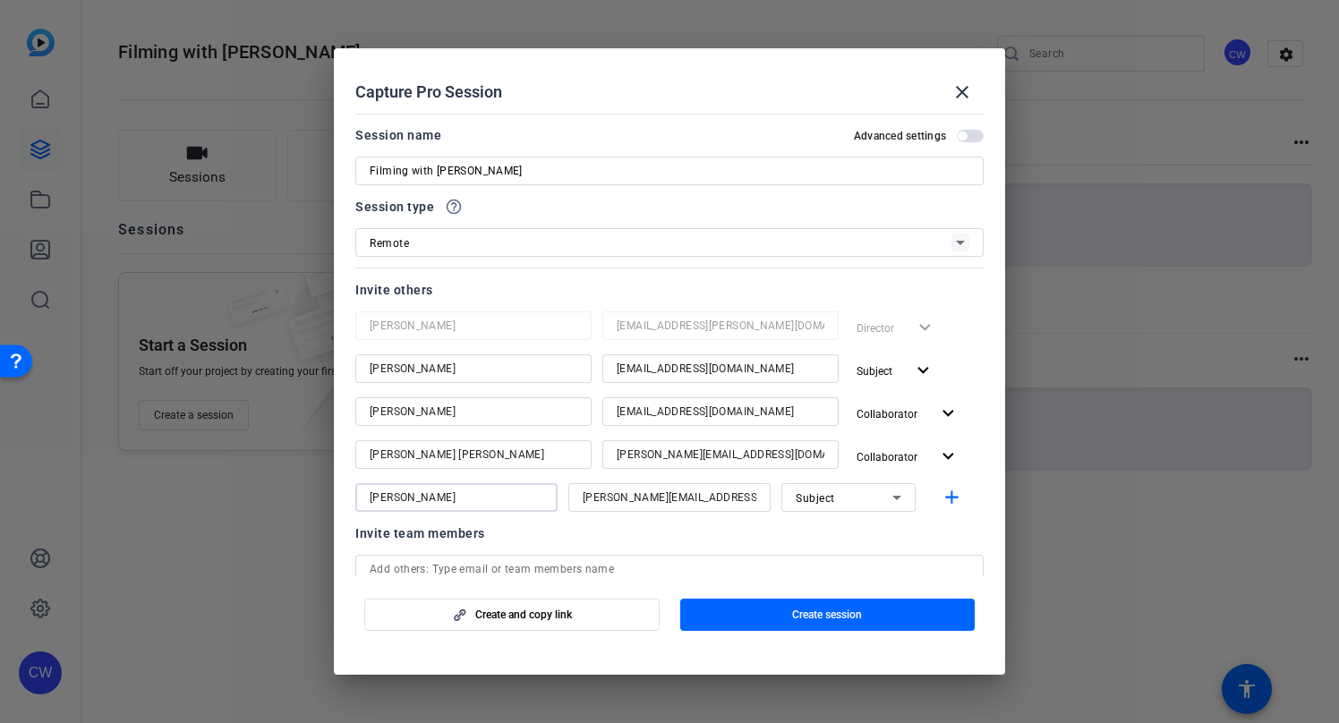
type input "[PERSON_NAME]"
click at [893, 498] on icon at bounding box center [897, 498] width 9 height 4
click at [847, 559] on mat-option "Watcher" at bounding box center [839, 562] width 134 height 29
click at [942, 501] on mat-icon "add" at bounding box center [952, 498] width 22 height 22
click at [962, 138] on span "button" at bounding box center [970, 136] width 27 height 13
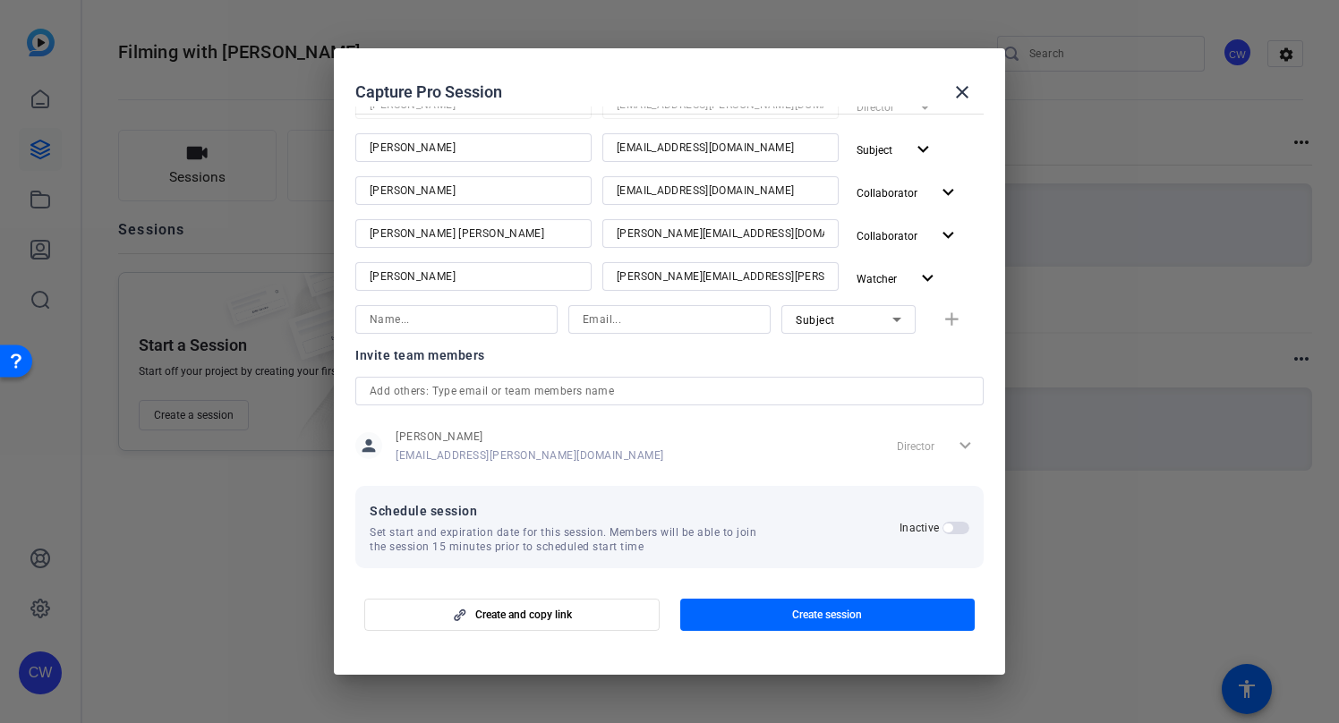
scroll to position [233, 0]
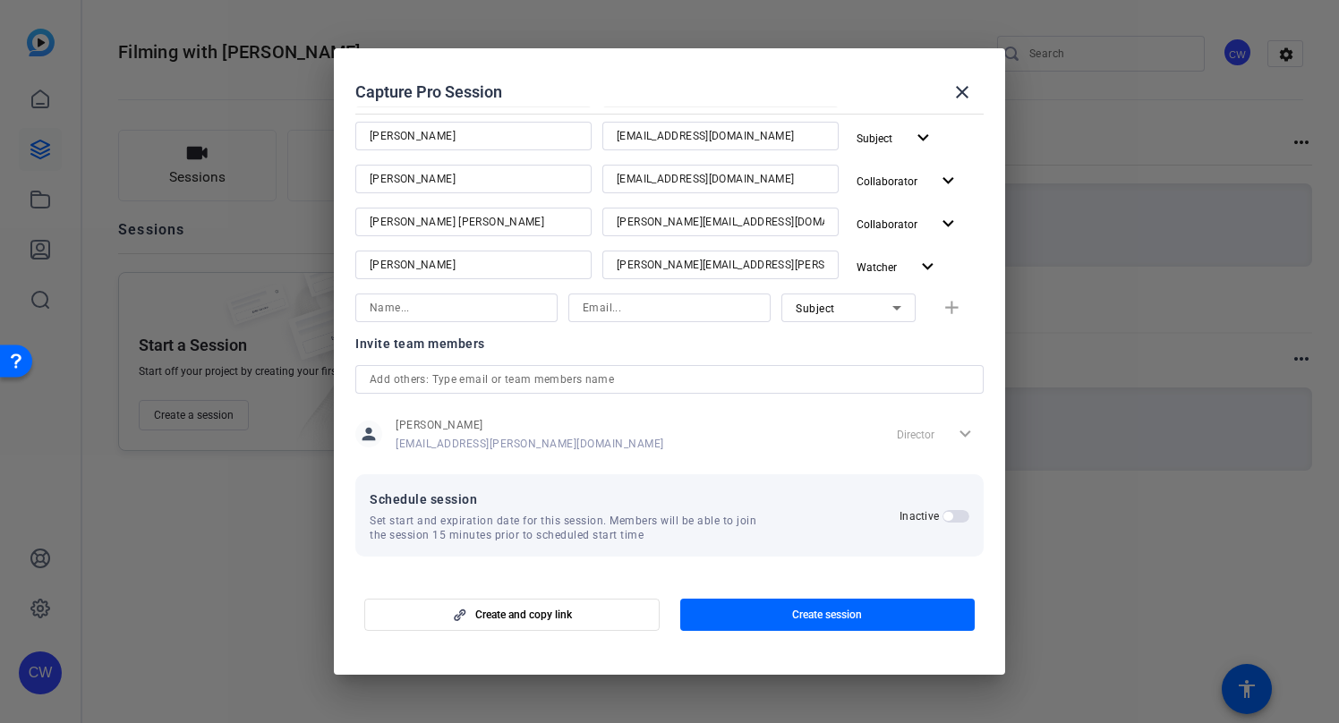
click at [949, 517] on span "button" at bounding box center [956, 516] width 27 height 13
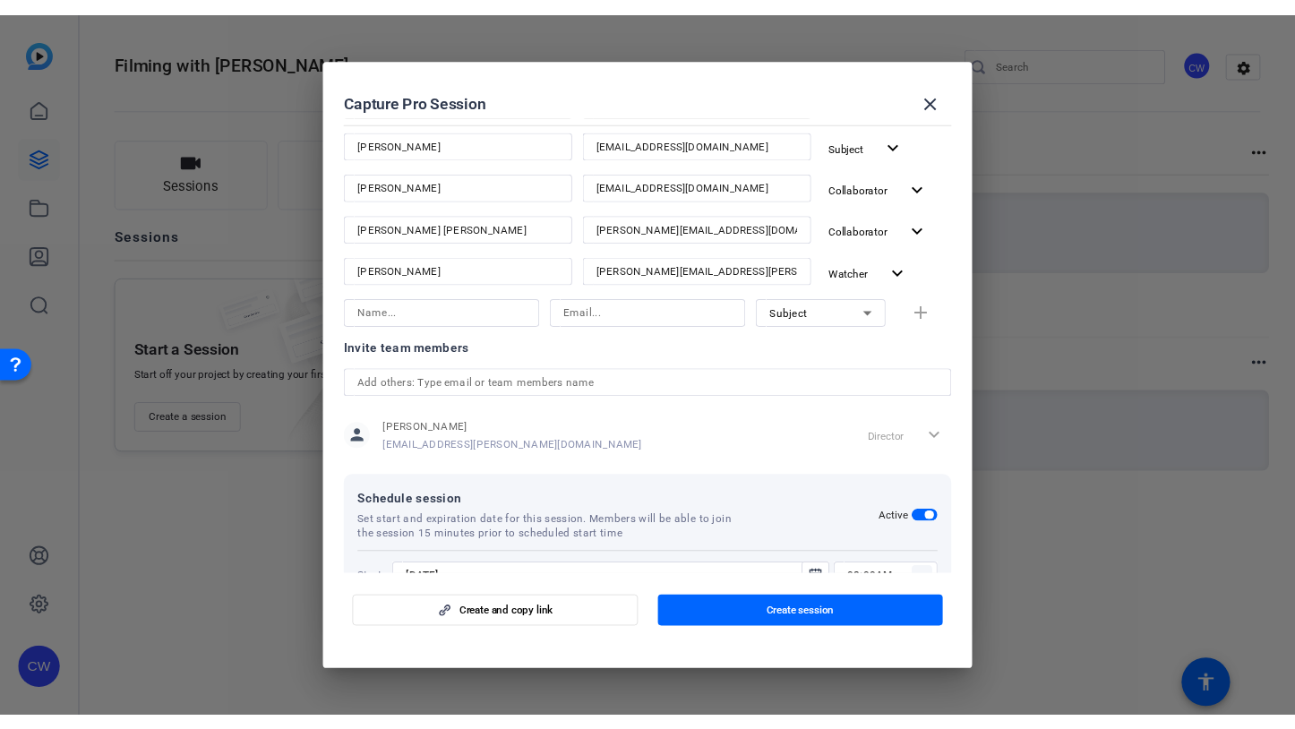
scroll to position [323, 0]
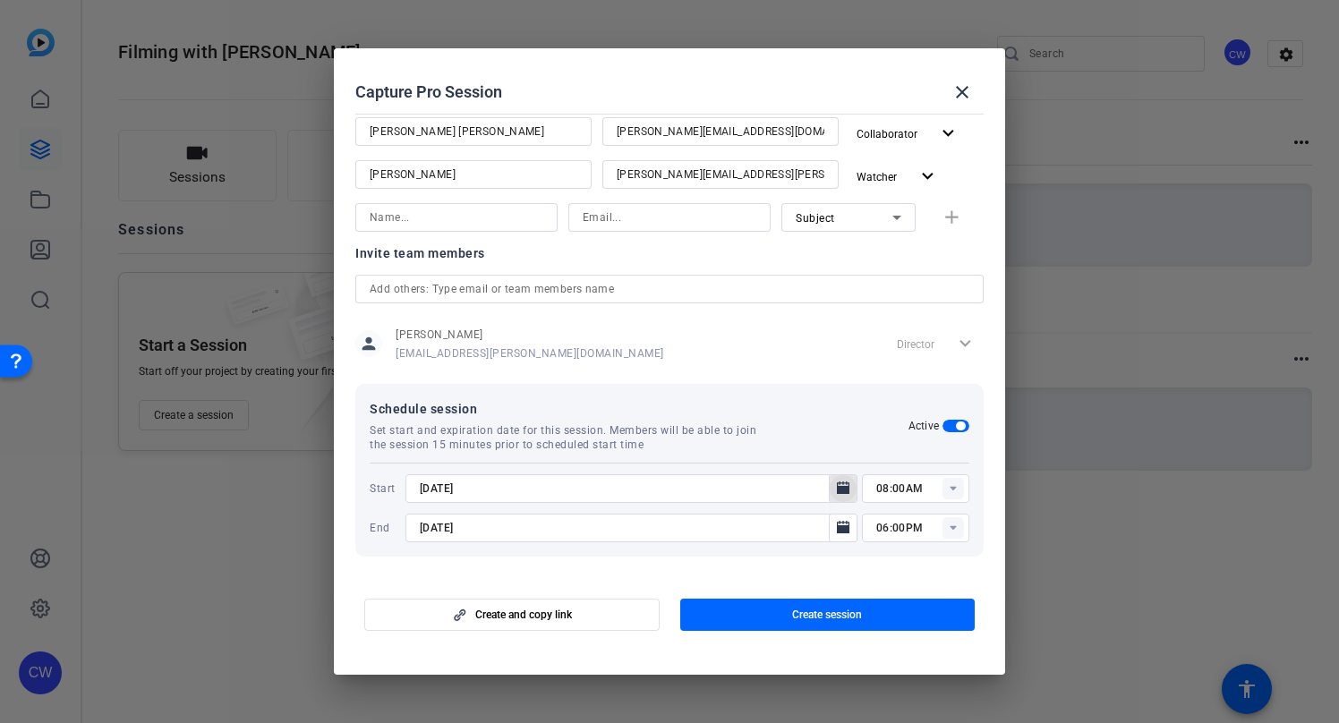
click at [837, 488] on icon "Open calendar" at bounding box center [843, 488] width 13 height 13
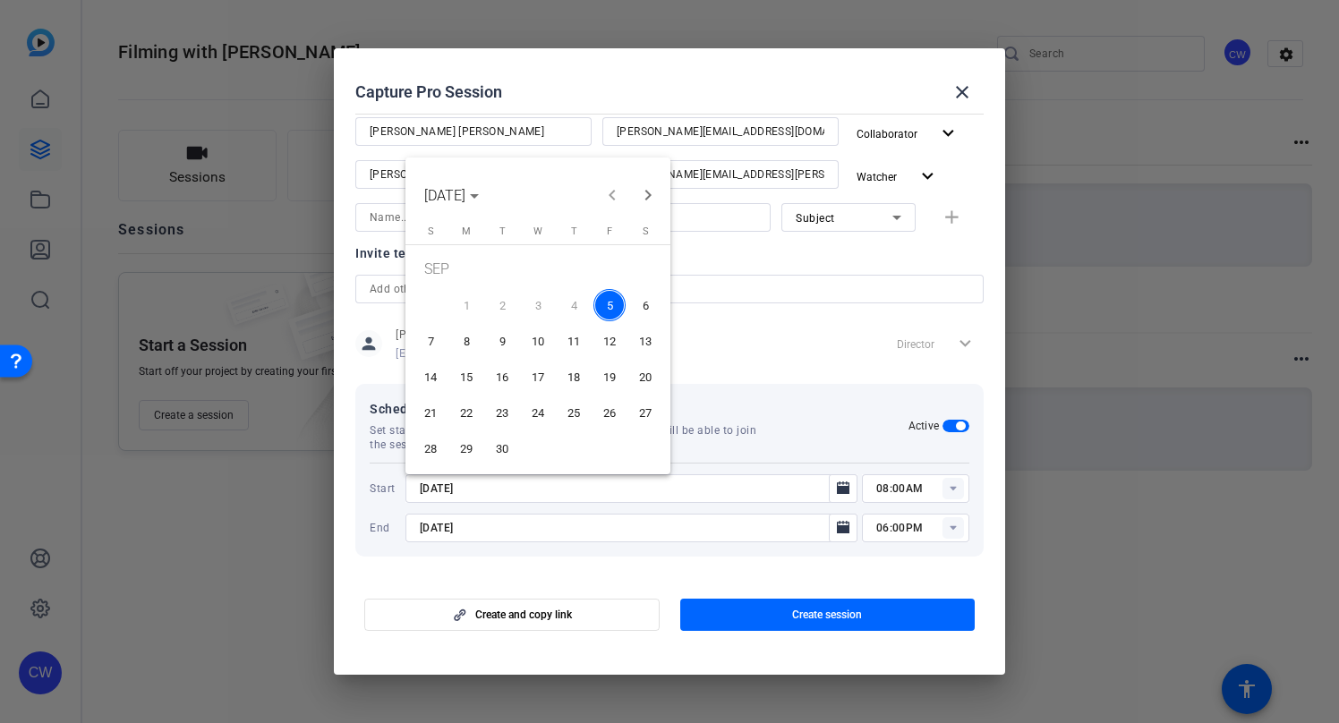
click at [464, 340] on span "8" at bounding box center [466, 341] width 32 height 32
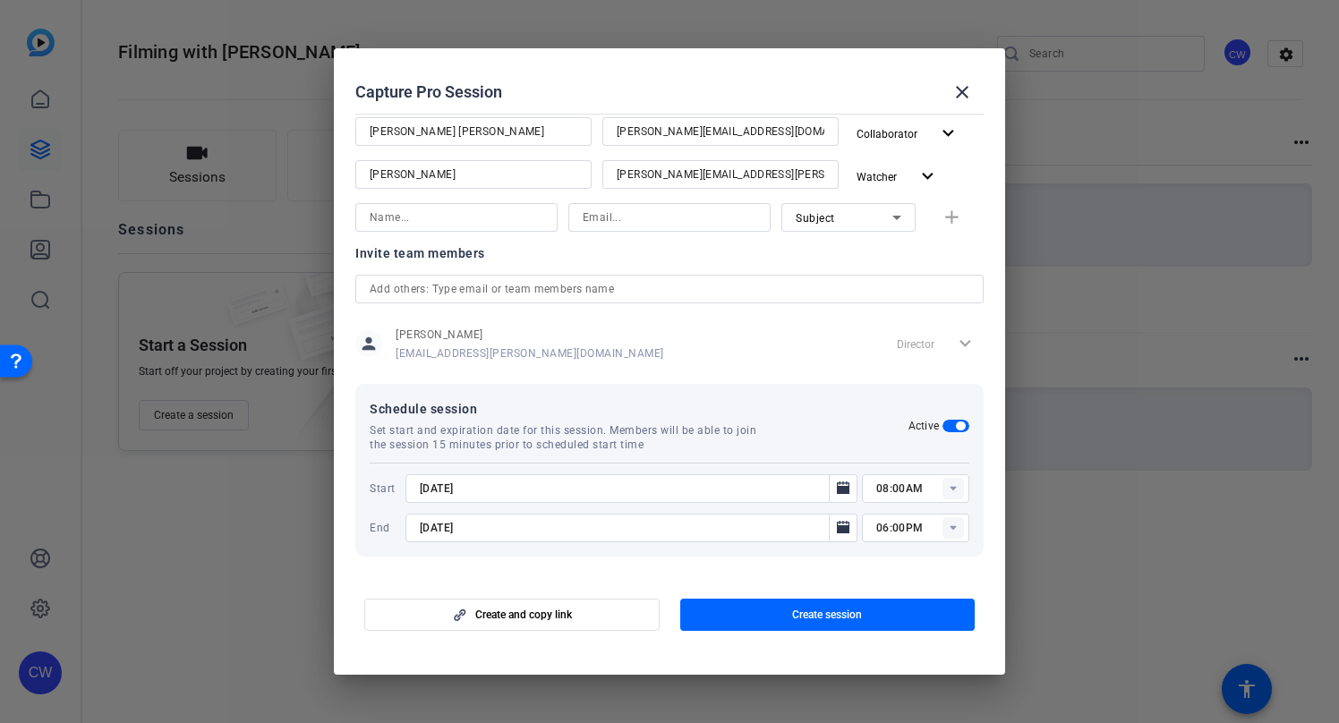
type input "[DATE]"
click at [464, 340] on span "[PERSON_NAME]" at bounding box center [530, 335] width 269 height 14
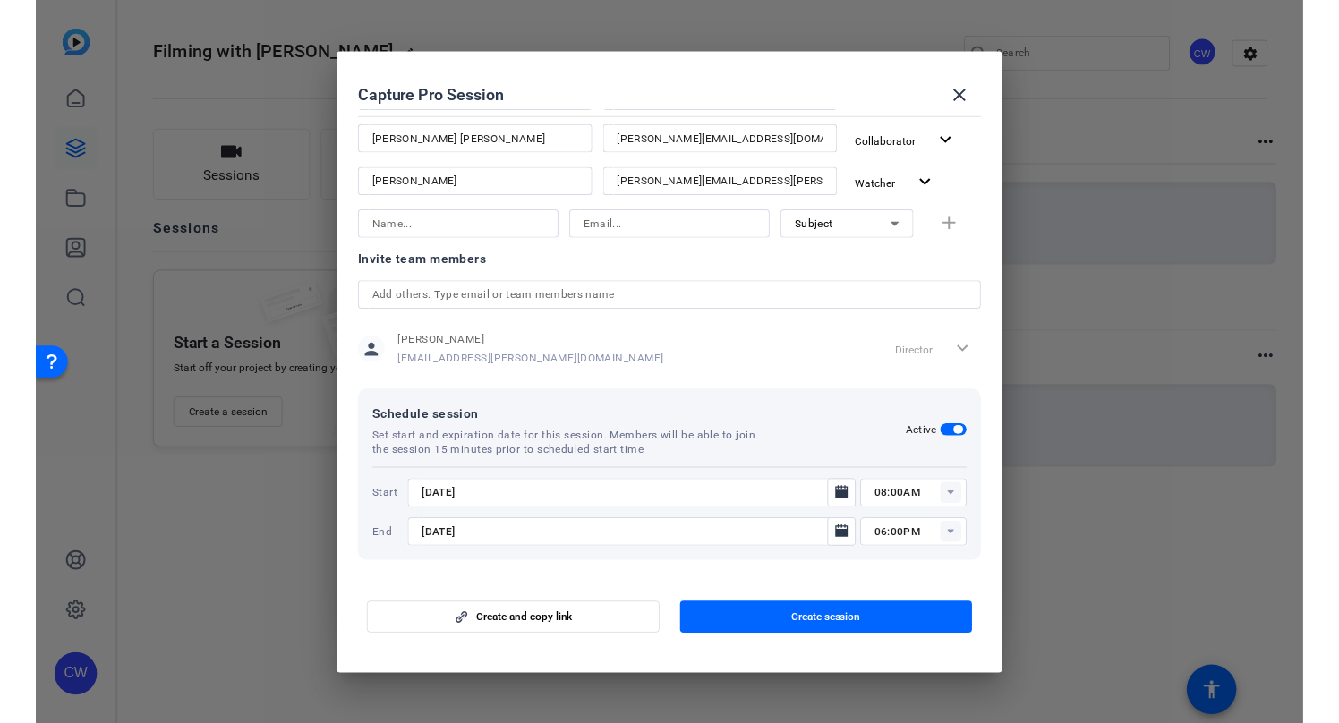
scroll to position [319, 0]
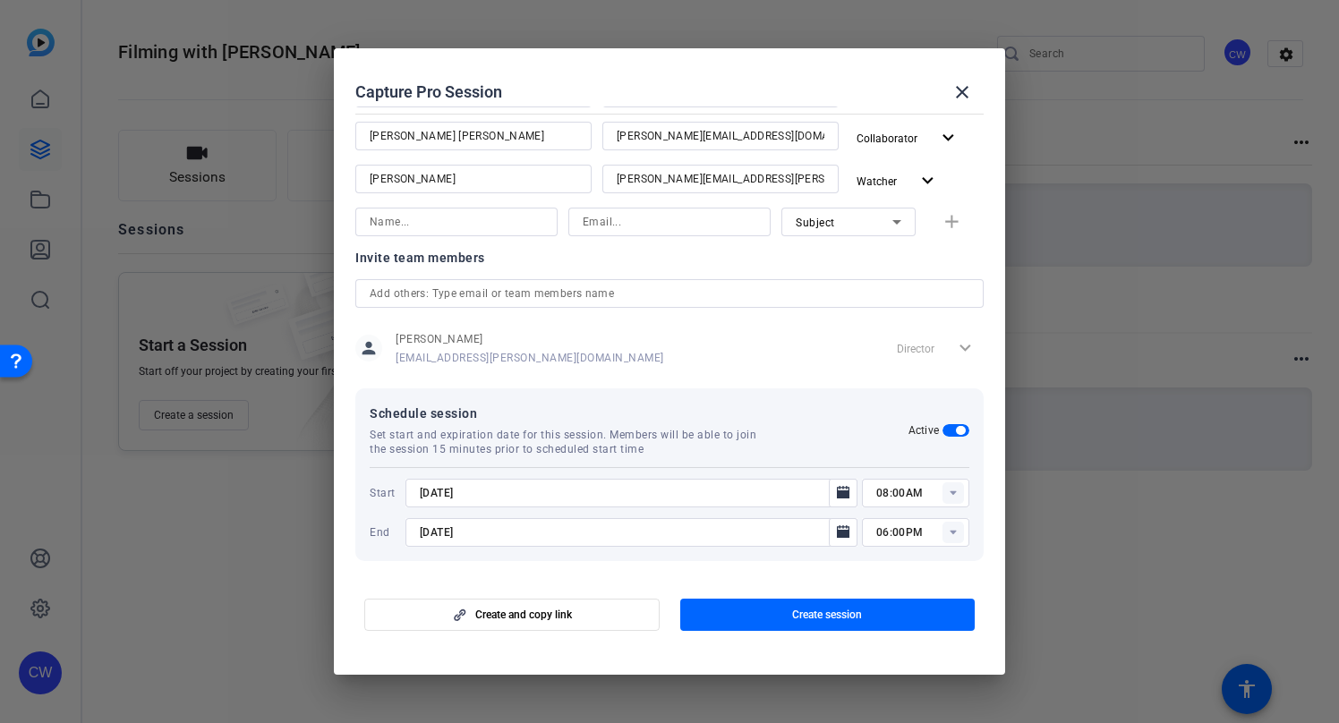
click at [950, 493] on icon at bounding box center [953, 494] width 6 height 4
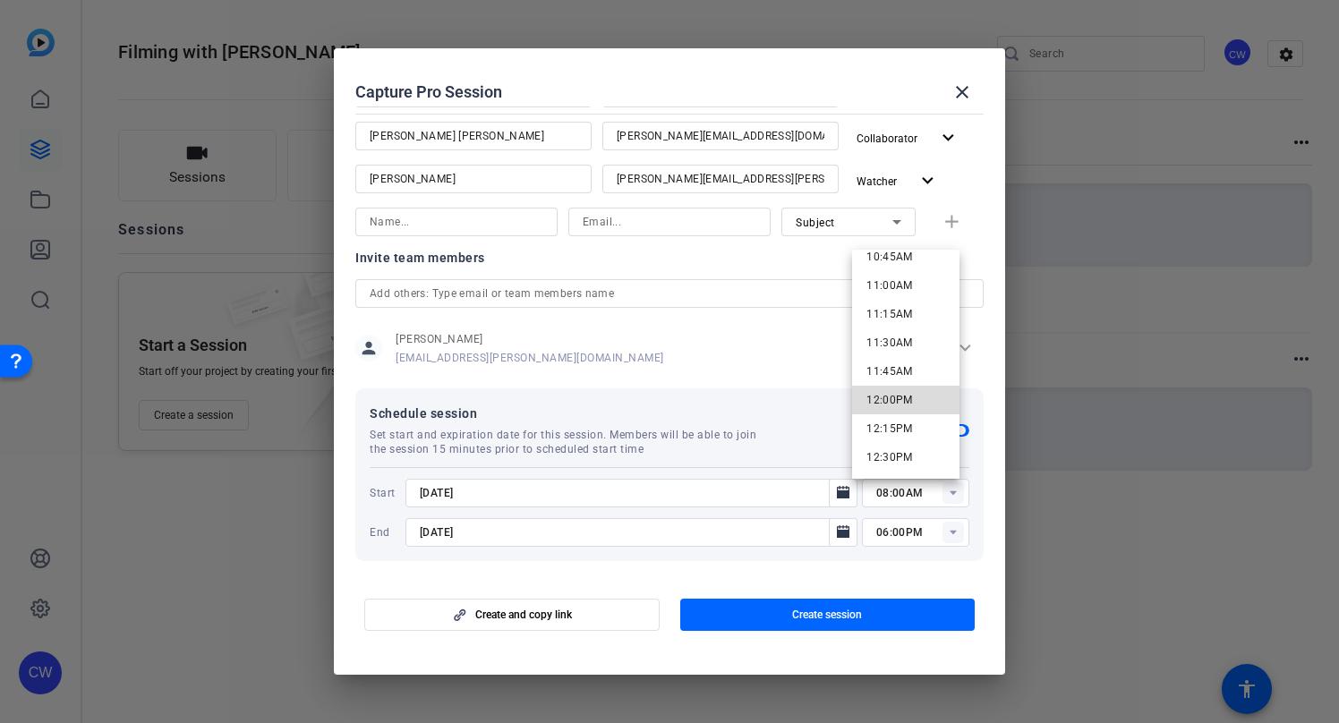
click at [919, 396] on mat-option "12:00PM" at bounding box center [905, 400] width 107 height 29
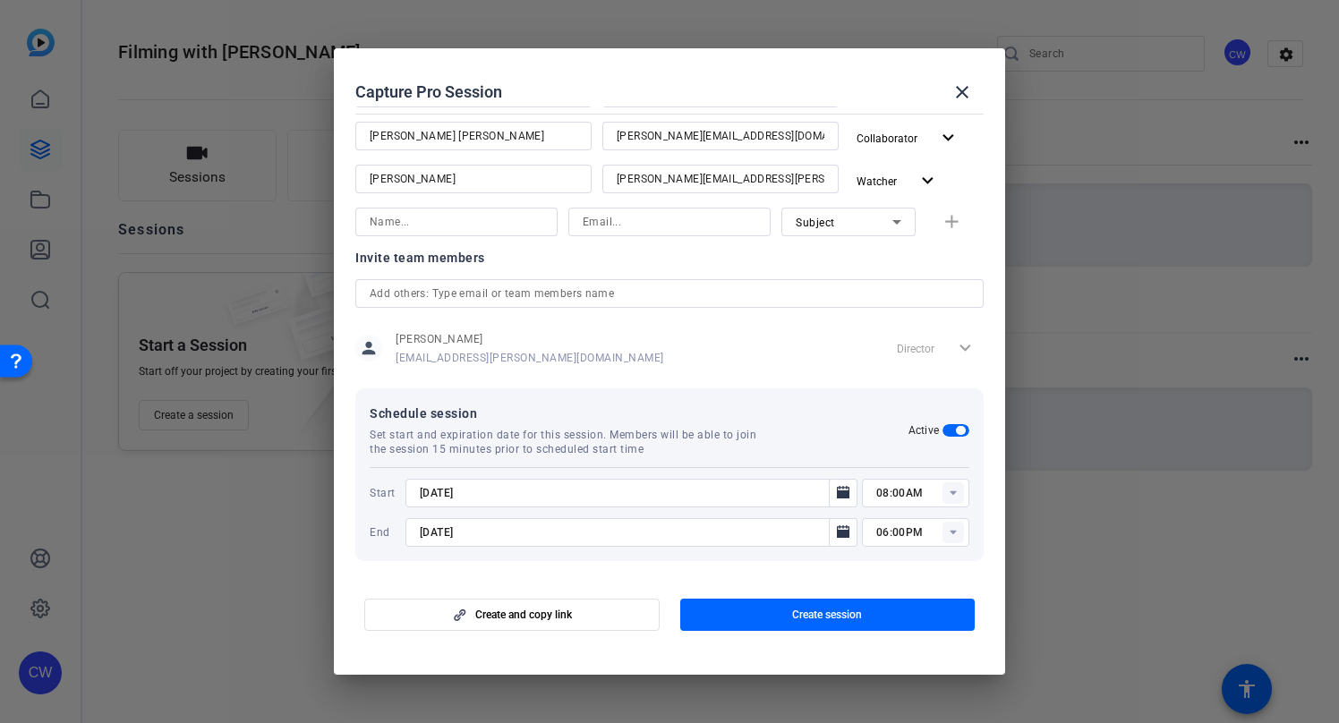
type input "12:00PM"
click at [950, 534] on icon at bounding box center [953, 533] width 6 height 4
click at [902, 357] on span "01:30PM" at bounding box center [890, 358] width 47 height 13
type input "01:30PM"
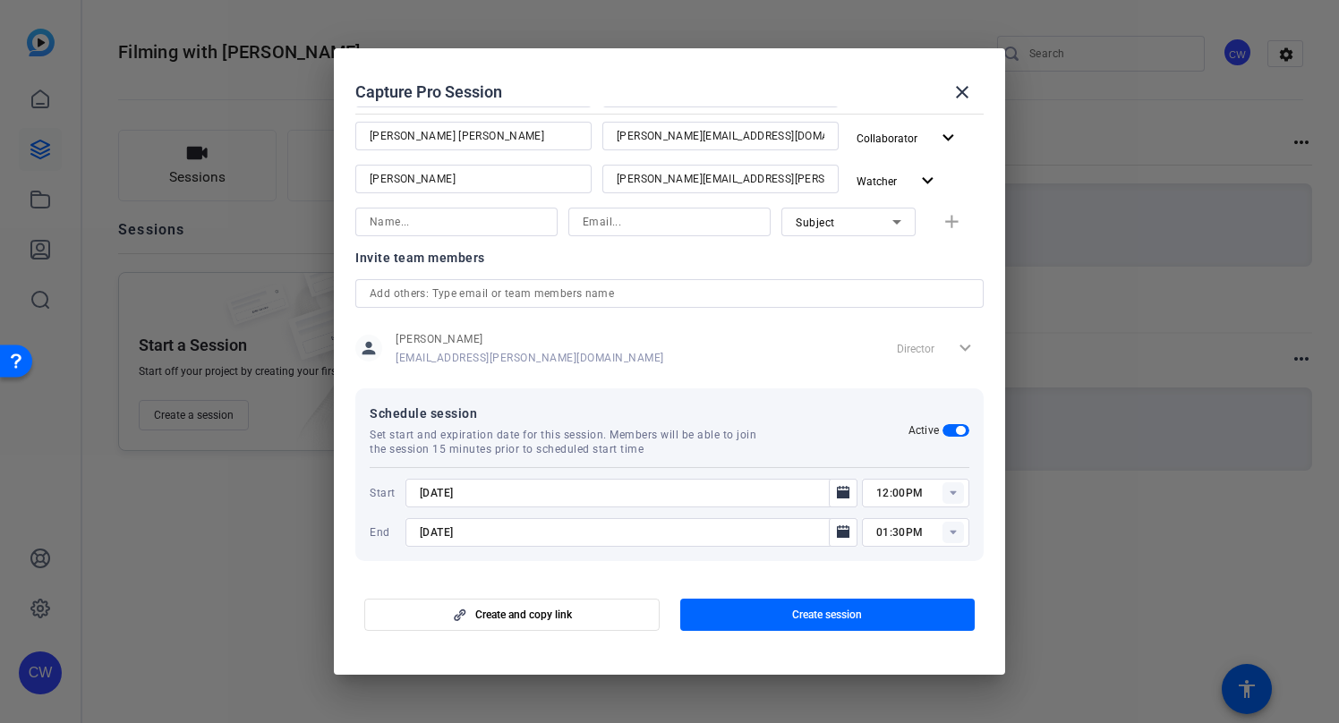
click at [950, 532] on icon at bounding box center [953, 533] width 6 height 4
click at [837, 531] on icon "Open calendar" at bounding box center [843, 532] width 13 height 13
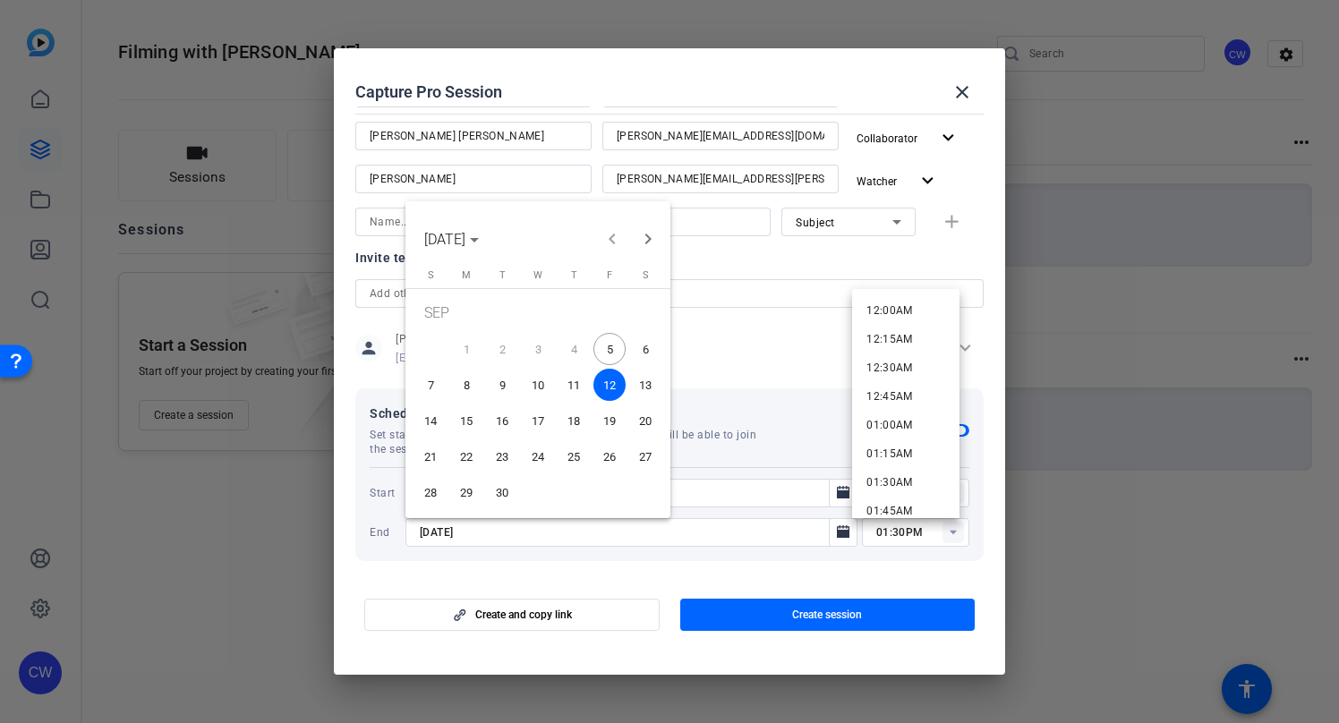
click at [503, 492] on span "30" at bounding box center [502, 492] width 32 height 32
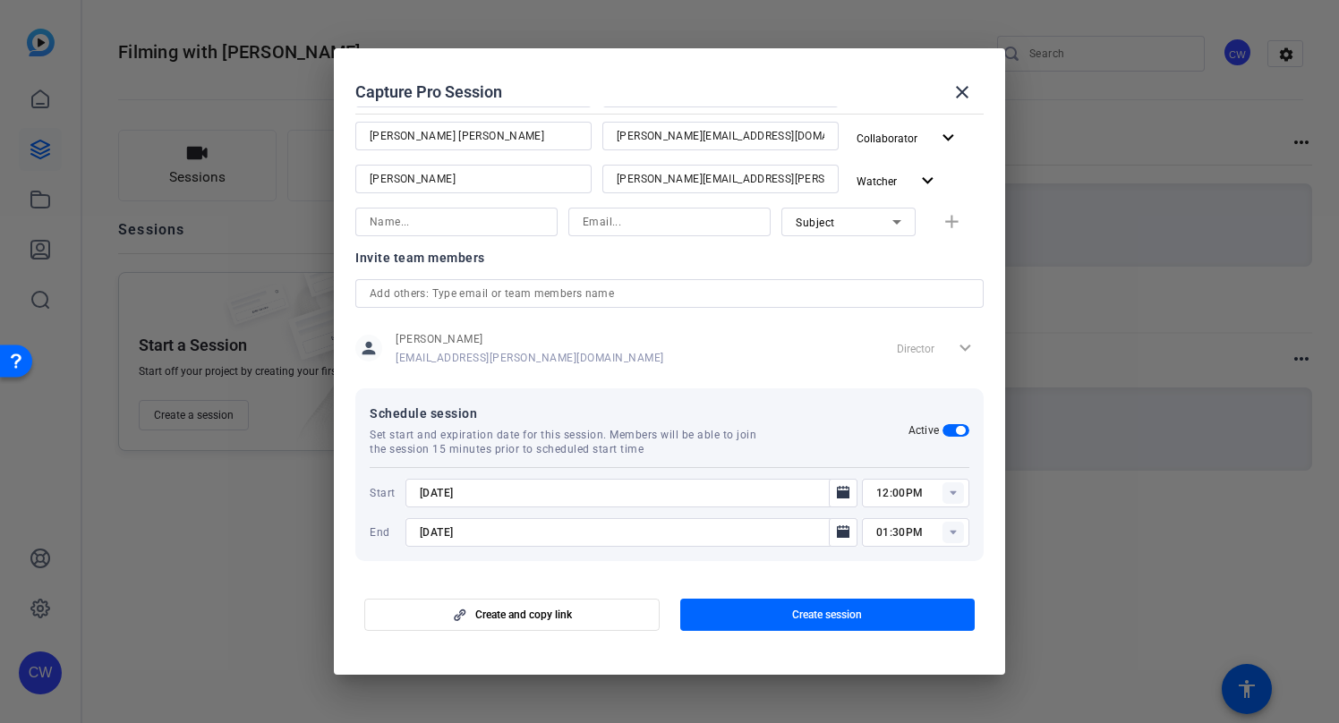
type input "[DATE]"
click at [950, 534] on icon at bounding box center [953, 533] width 6 height 4
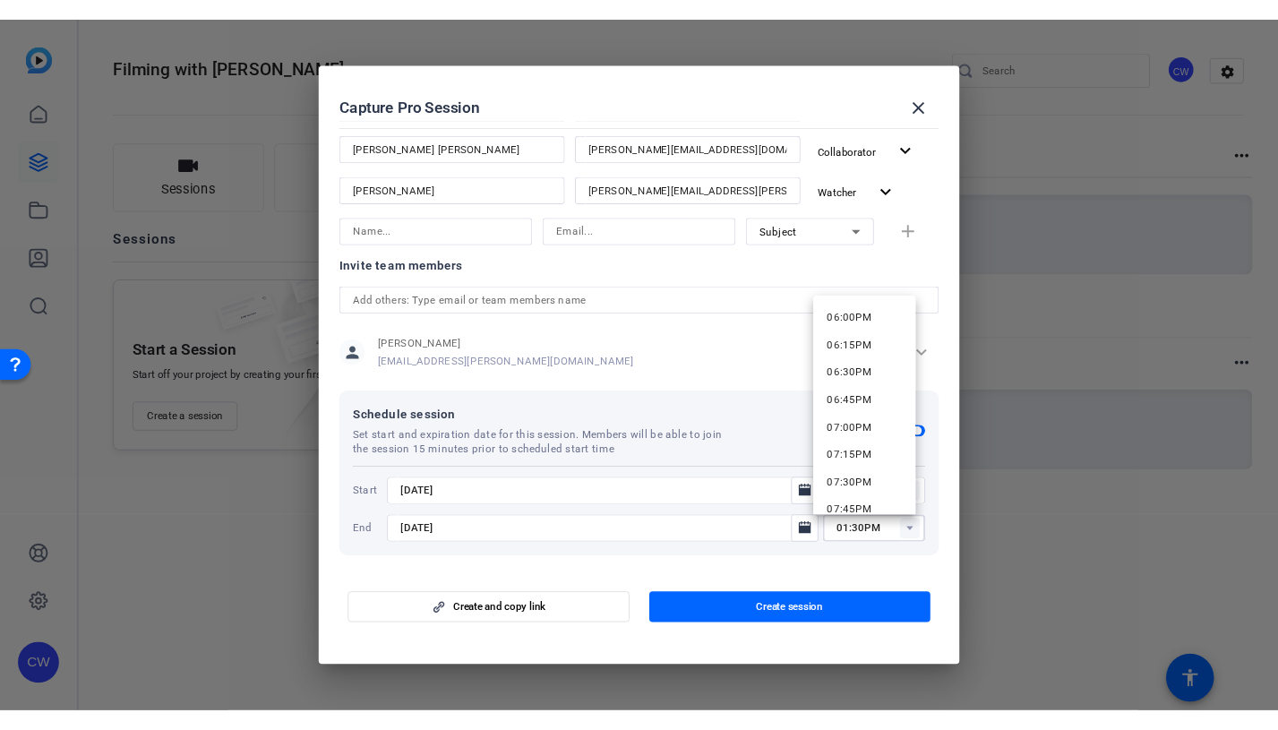
scroll to position [2049, 0]
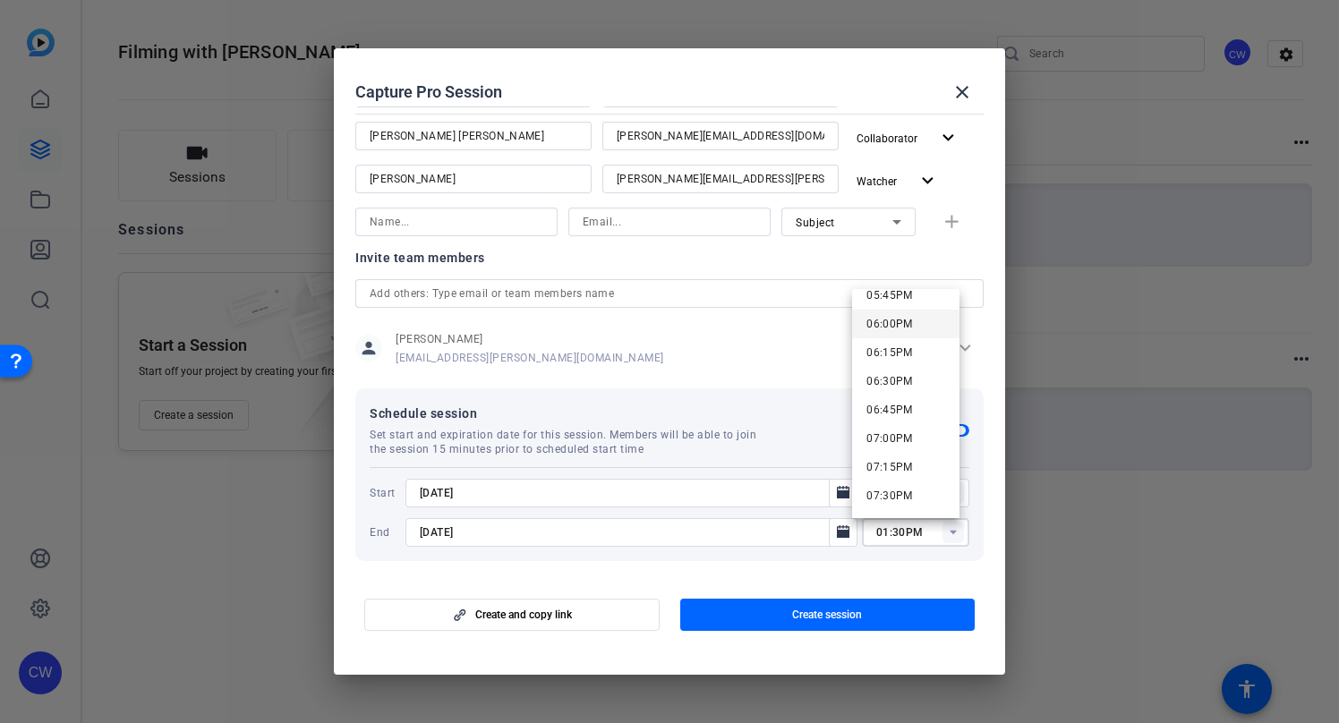
click at [926, 329] on mat-option "06:00PM" at bounding box center [905, 324] width 107 height 29
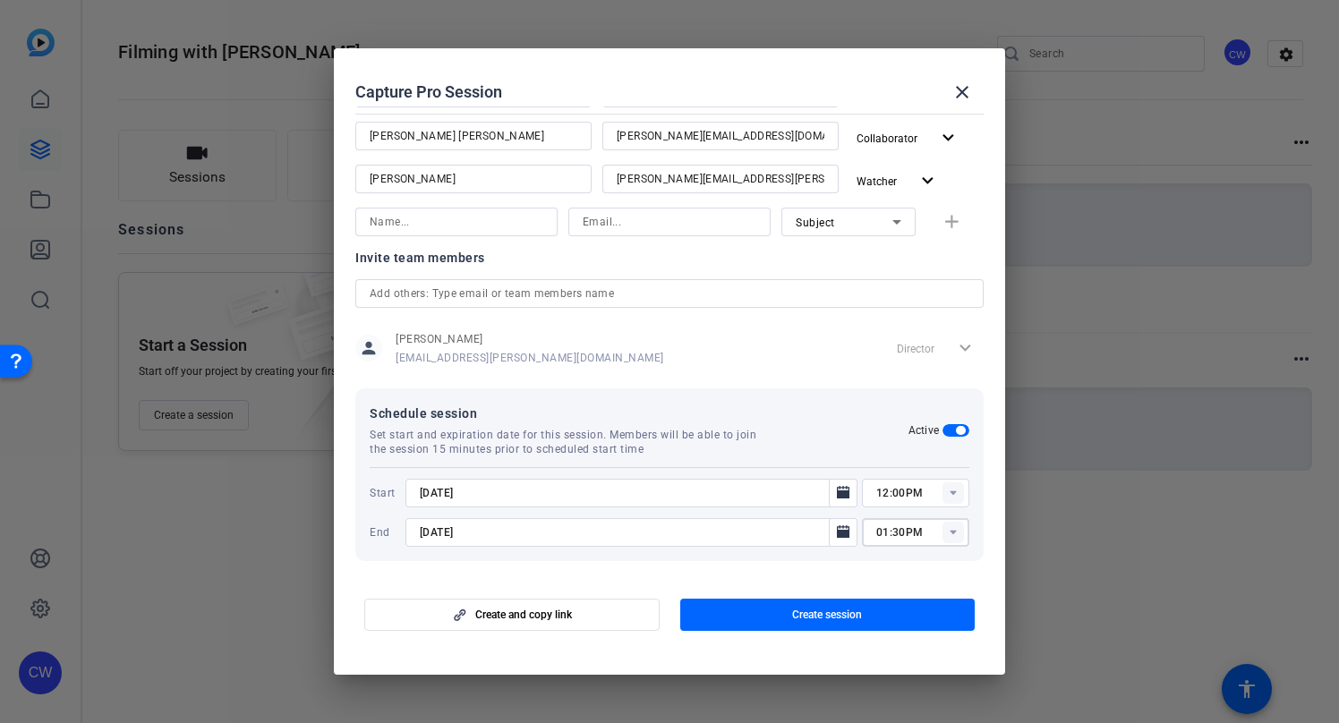
type input "06:00PM"
click at [808, 617] on span "Create session" at bounding box center [827, 615] width 70 height 14
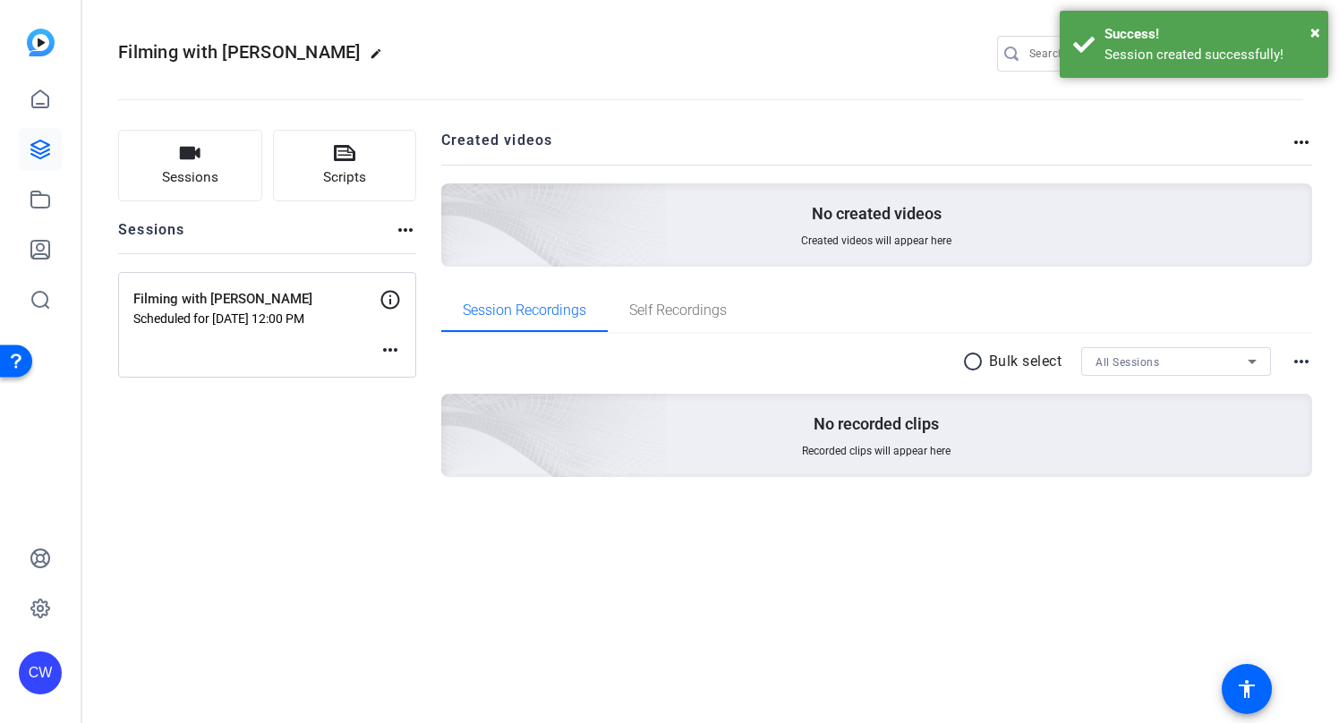
click at [389, 349] on mat-icon "more_horiz" at bounding box center [390, 349] width 21 height 21
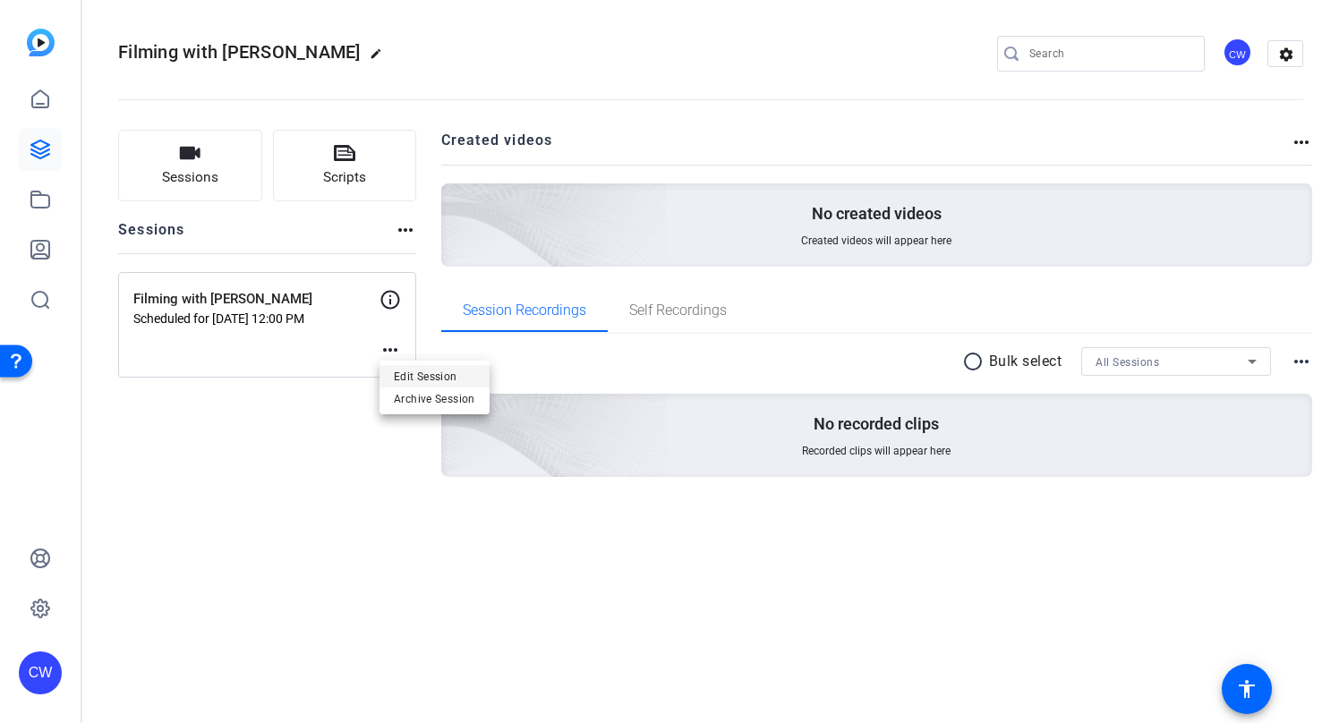
click at [406, 370] on span "Edit Session" at bounding box center [434, 376] width 81 height 21
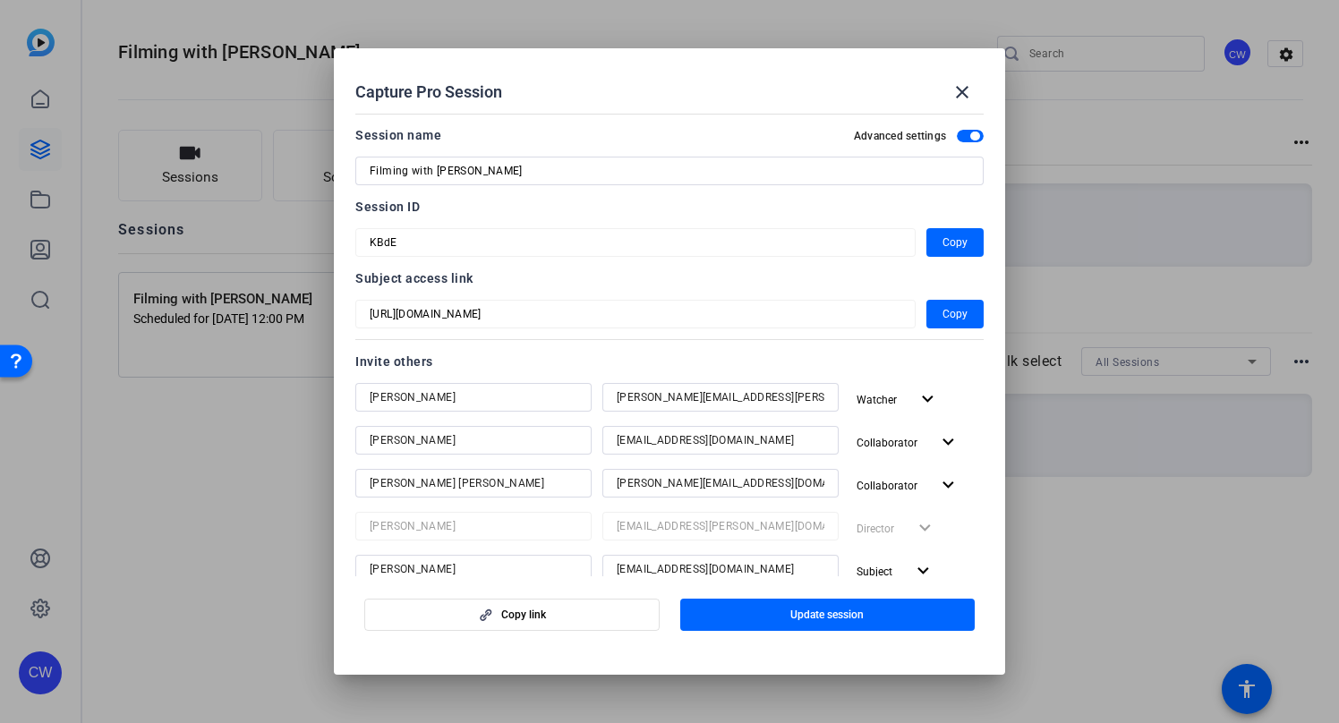
click at [349, 275] on mat-dialog-content "Session name Advanced settings Filming with [PERSON_NAME] Maru Session ID KBdE …" at bounding box center [669, 342] width 671 height 470
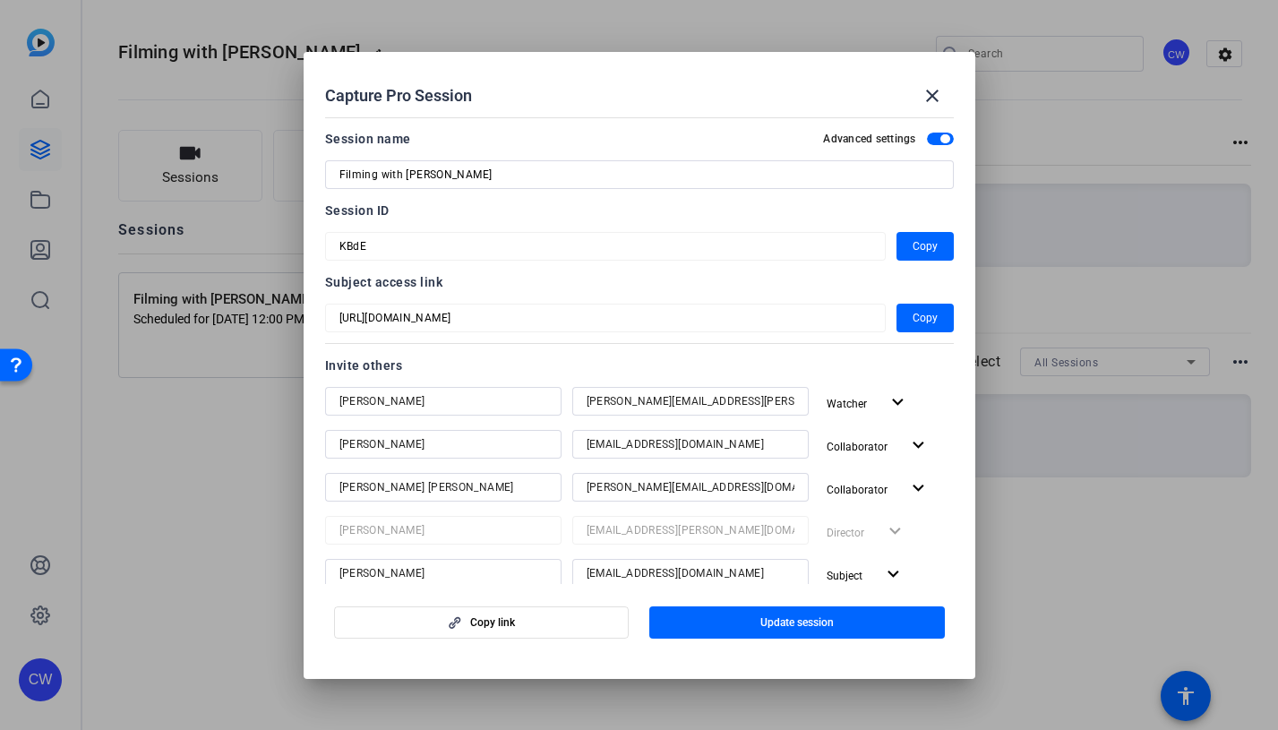
click at [313, 241] on mat-dialog-content "Session name Advanced settings Filming with [PERSON_NAME] Maru Session ID KBdE …" at bounding box center [638, 347] width 671 height 474
click at [932, 92] on mat-icon "close" at bounding box center [931, 95] width 21 height 21
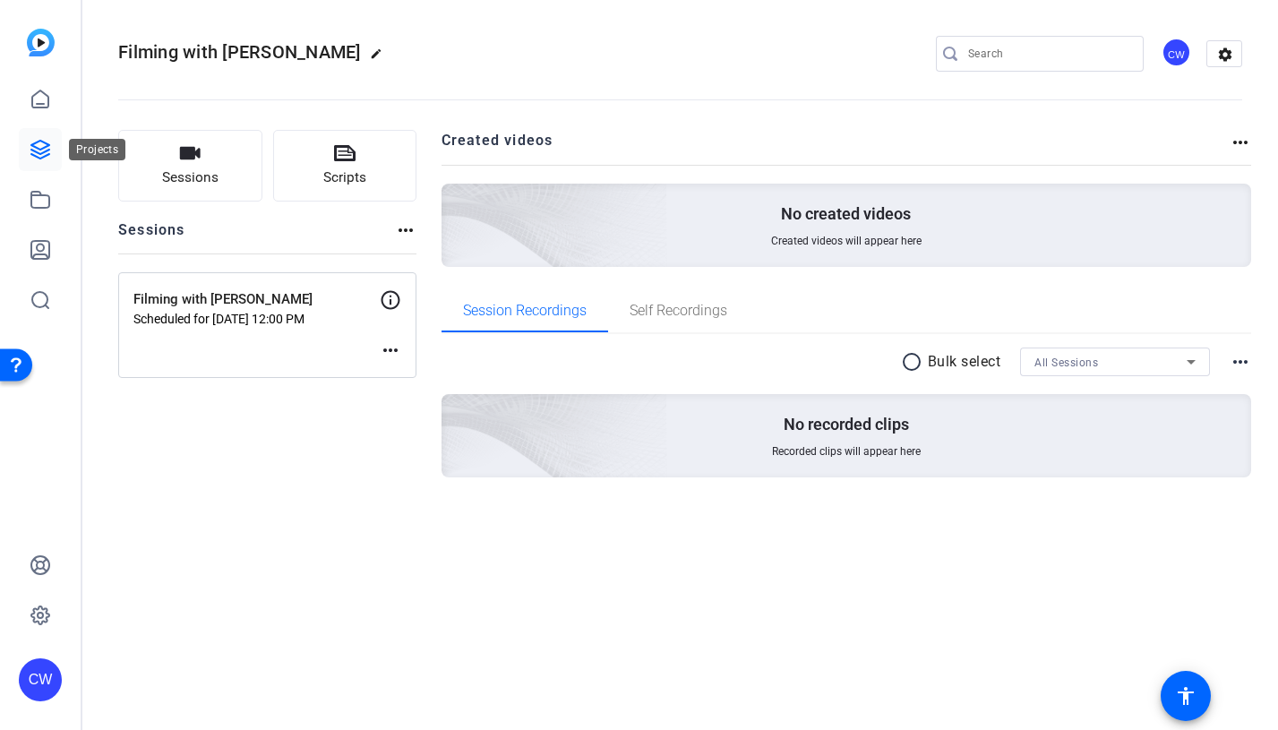
click at [42, 143] on icon at bounding box center [40, 149] width 21 height 21
